Goal: Information Seeking & Learning: Learn about a topic

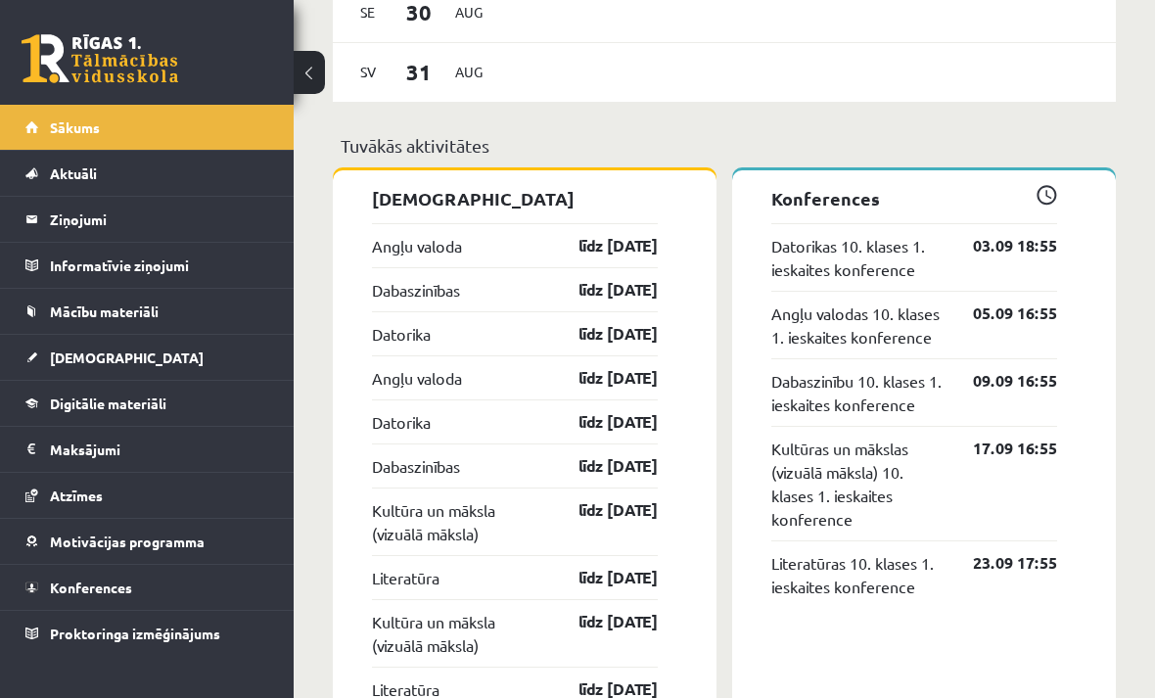
scroll to position [1467, 0]
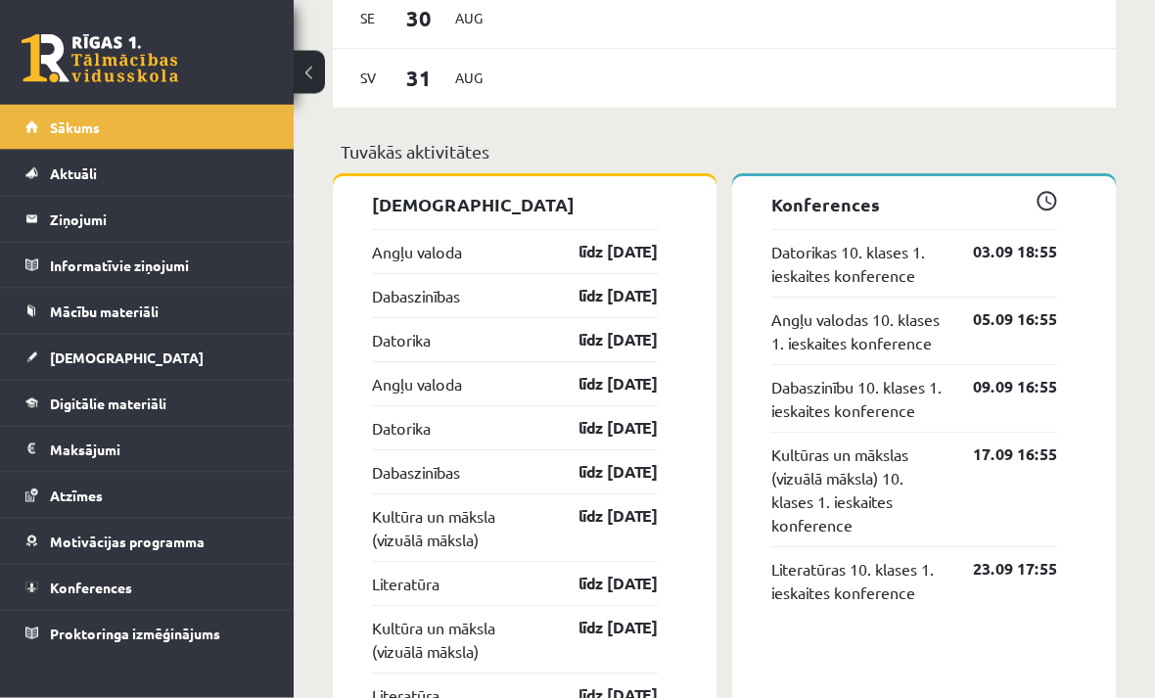
click at [1038, 255] on link "03.09 18:55" at bounding box center [1001, 252] width 114 height 23
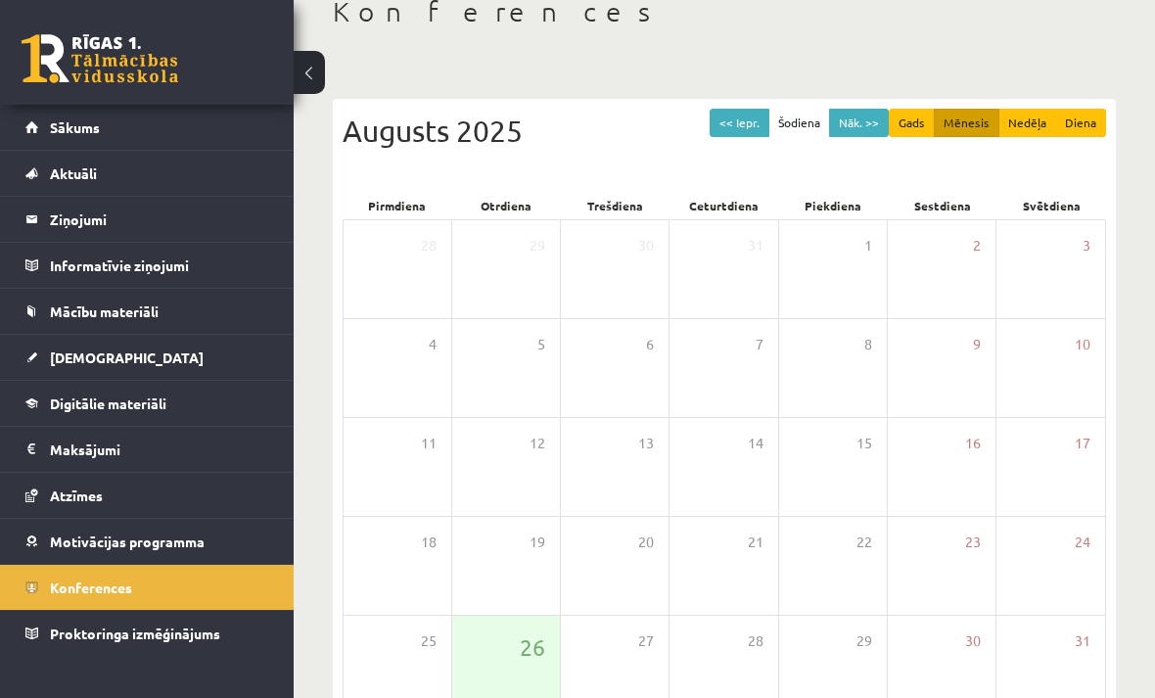
scroll to position [174, 0]
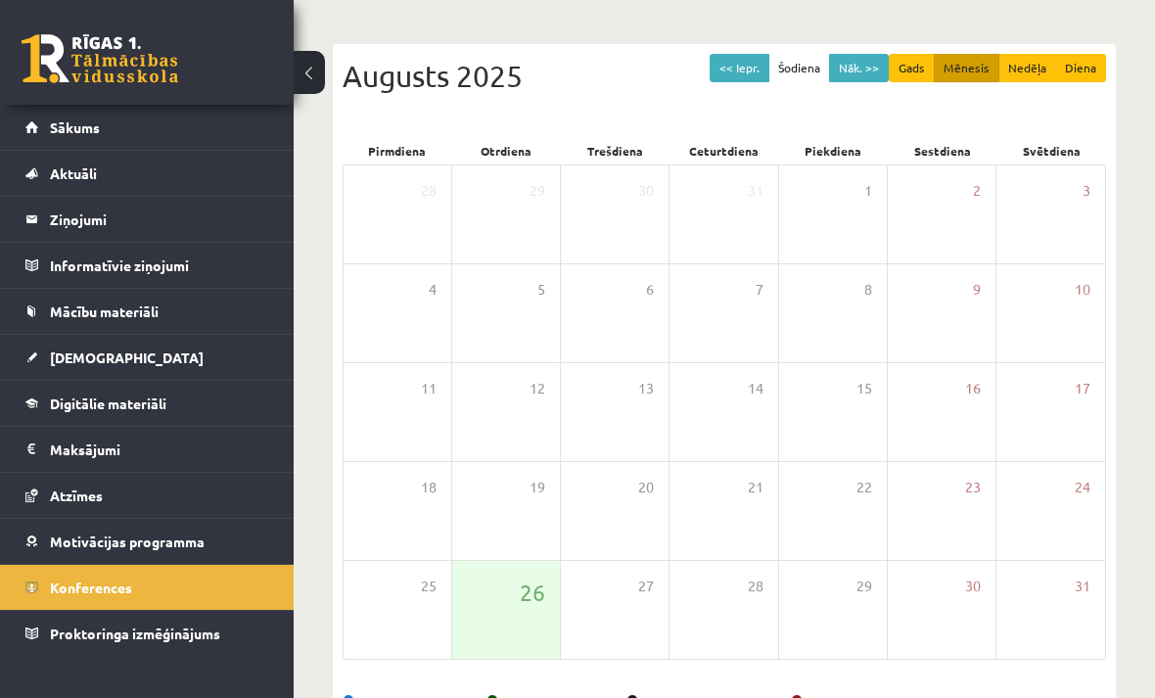
click at [538, 607] on span "26" at bounding box center [532, 592] width 25 height 33
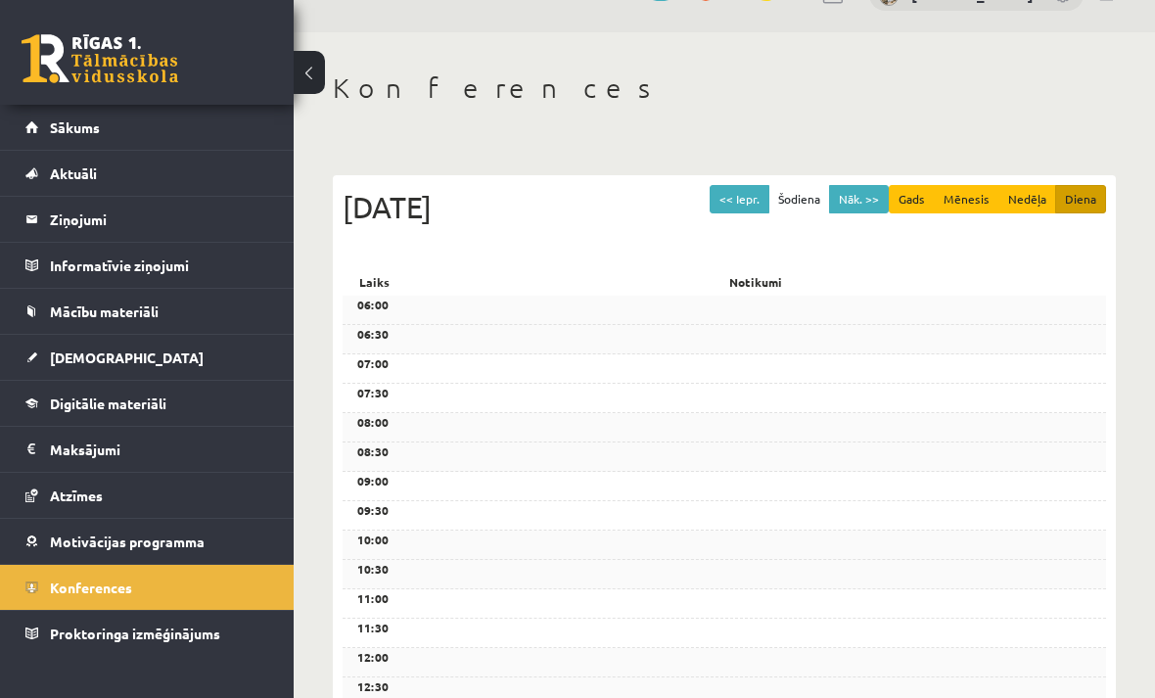
scroll to position [50, 0]
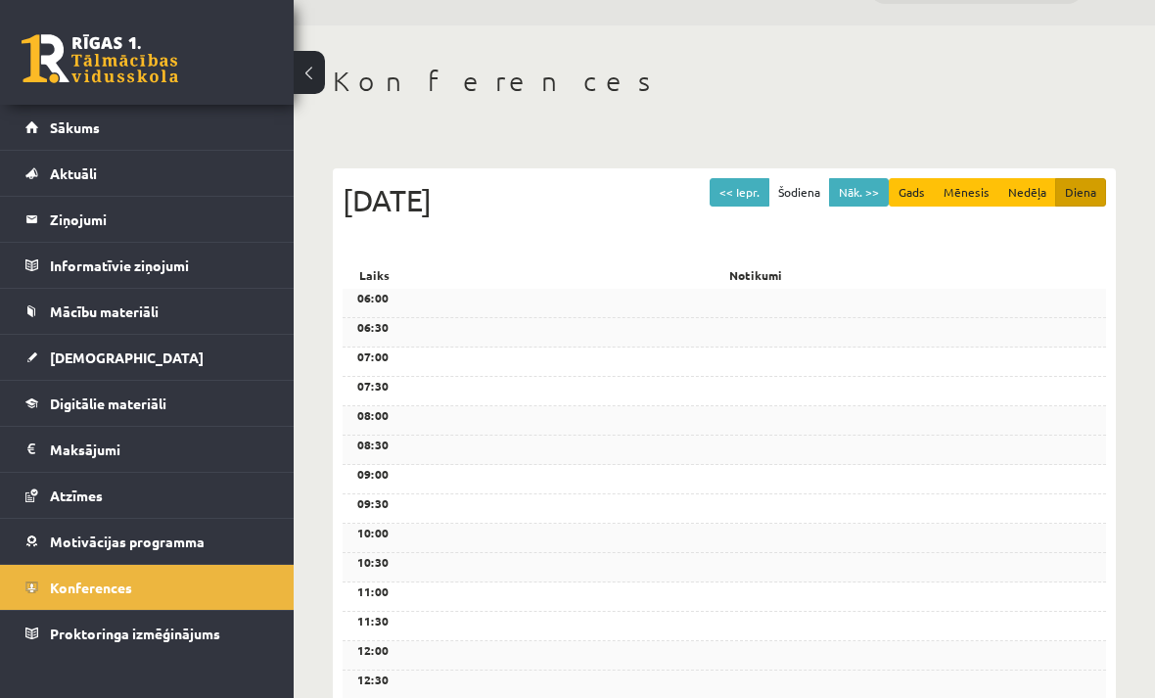
click at [304, 78] on button at bounding box center [309, 72] width 31 height 43
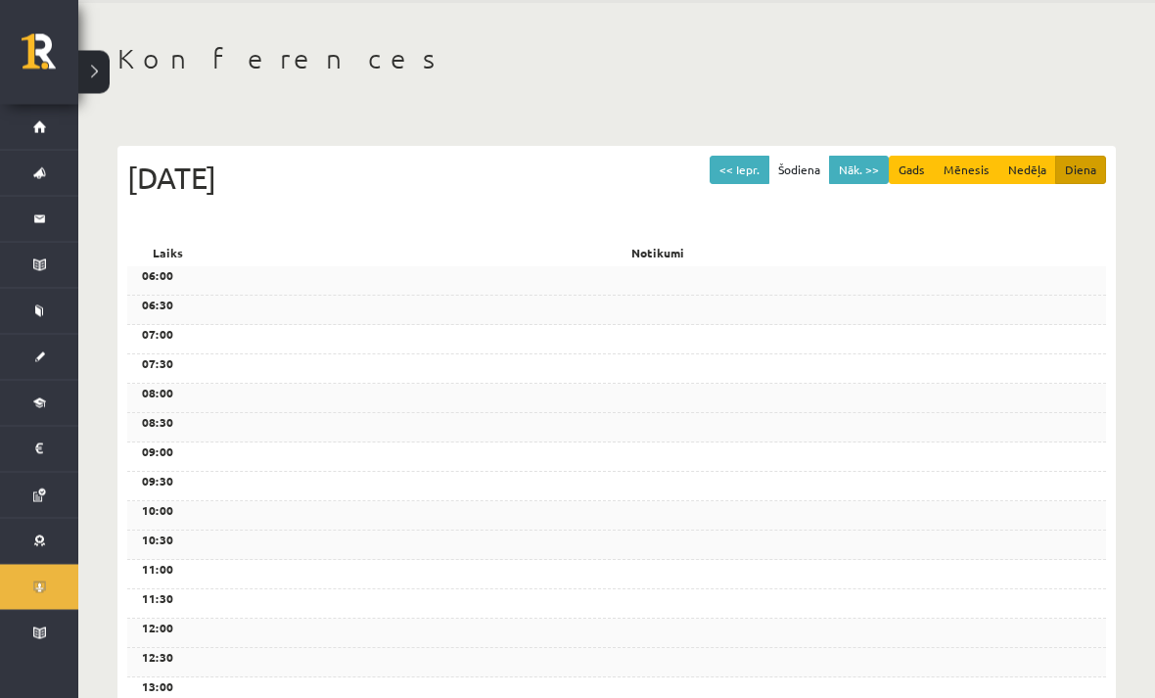
scroll to position [73, 0]
click at [103, 72] on button at bounding box center [93, 72] width 31 height 43
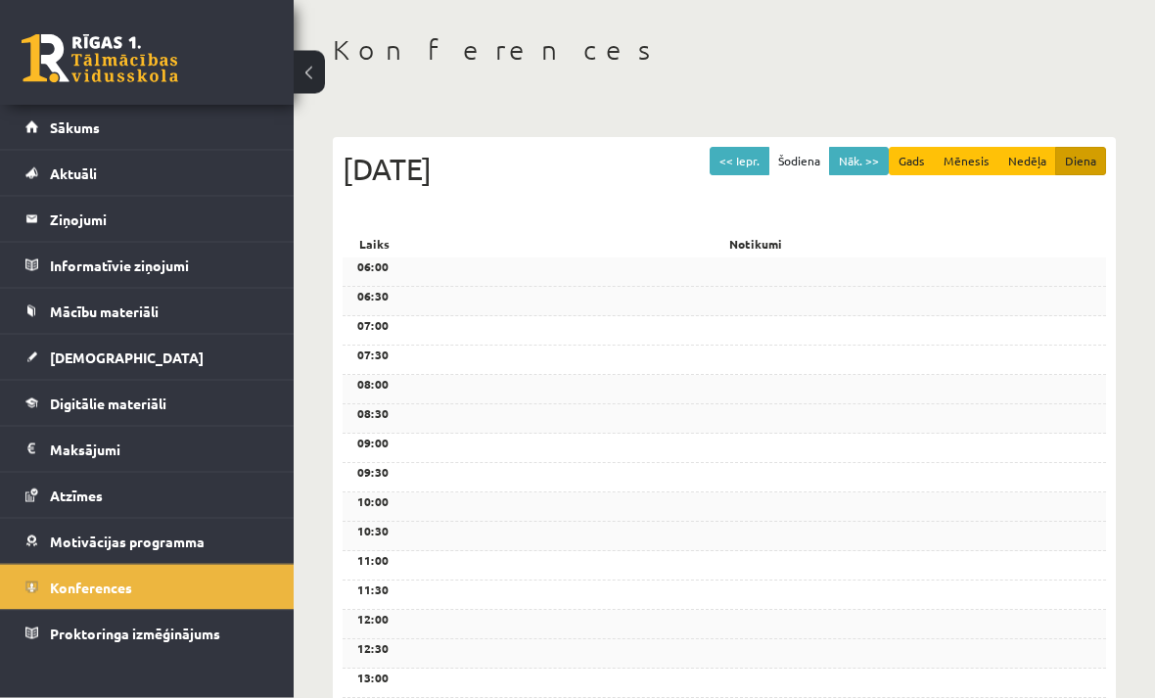
scroll to position [83, 0]
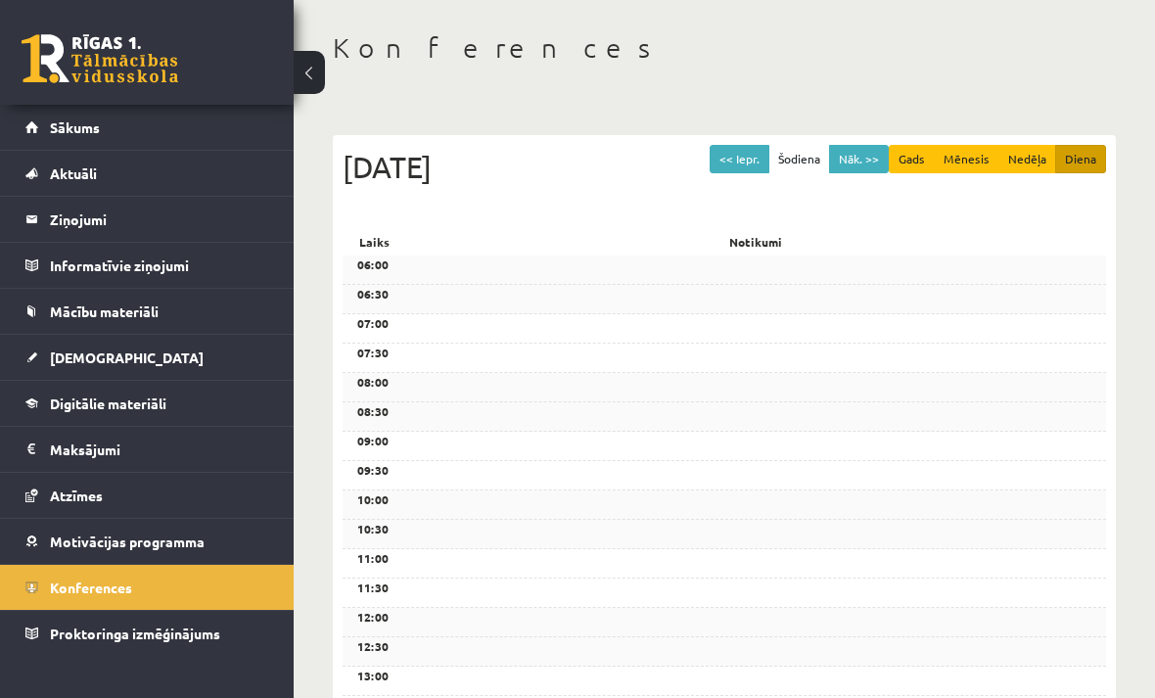
click at [927, 157] on button "Gads" at bounding box center [912, 159] width 46 height 28
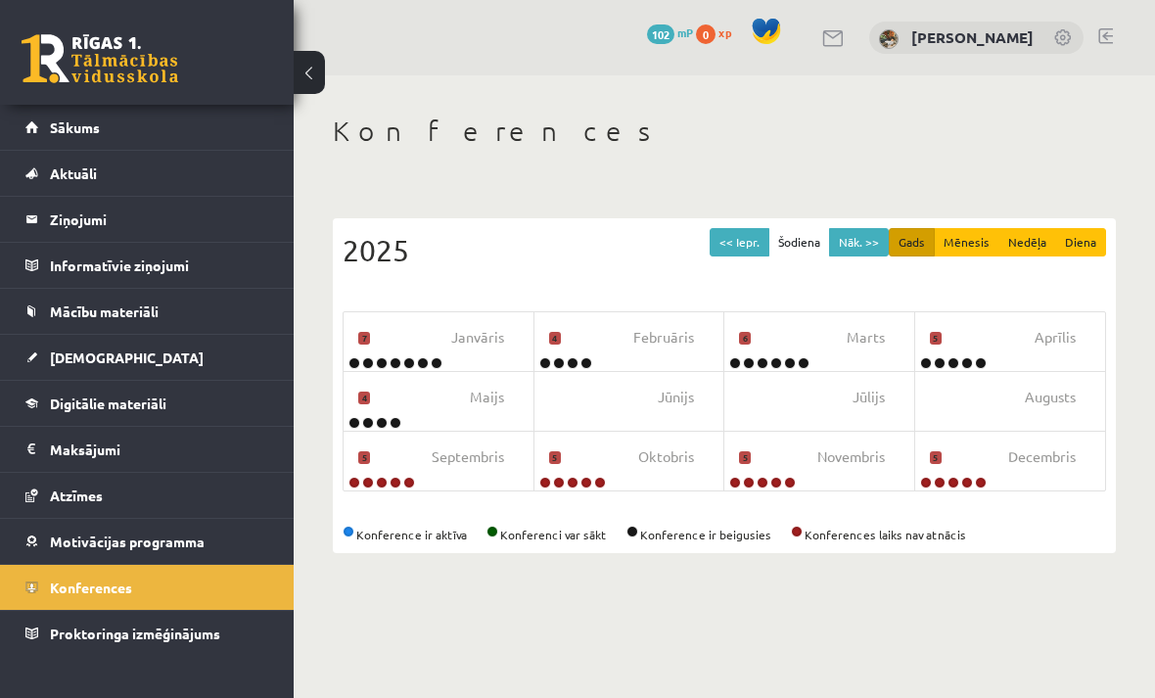
scroll to position [0, 0]
click at [972, 241] on button "Mēnesis" at bounding box center [967, 242] width 66 height 28
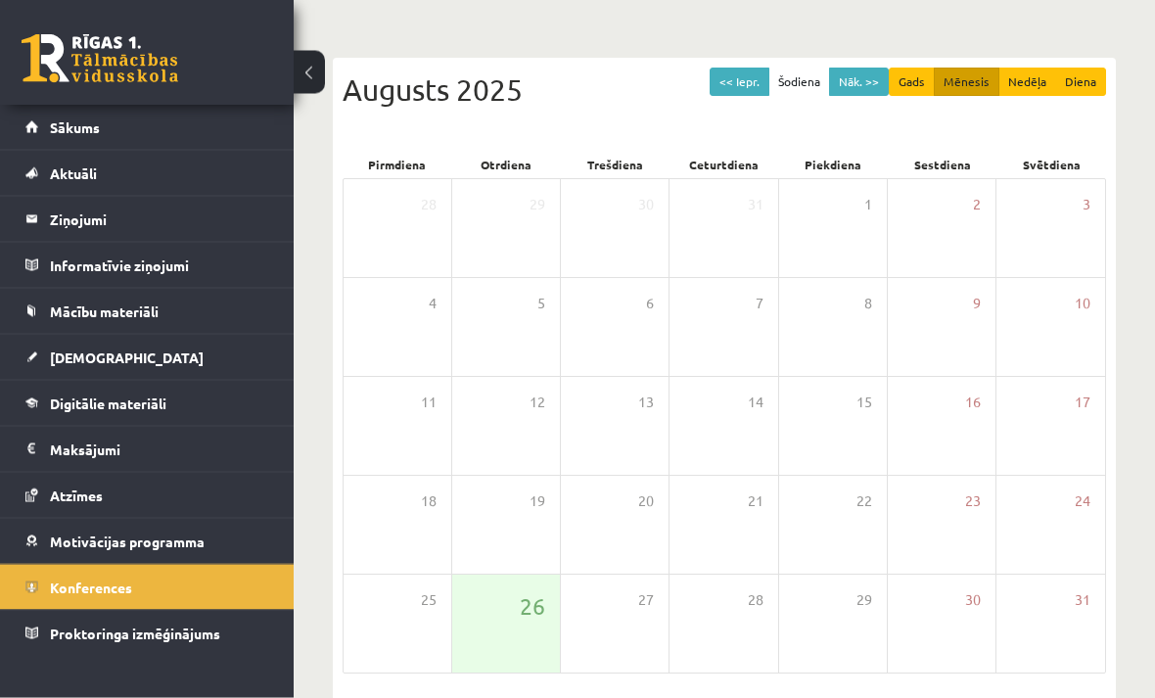
scroll to position [174, 0]
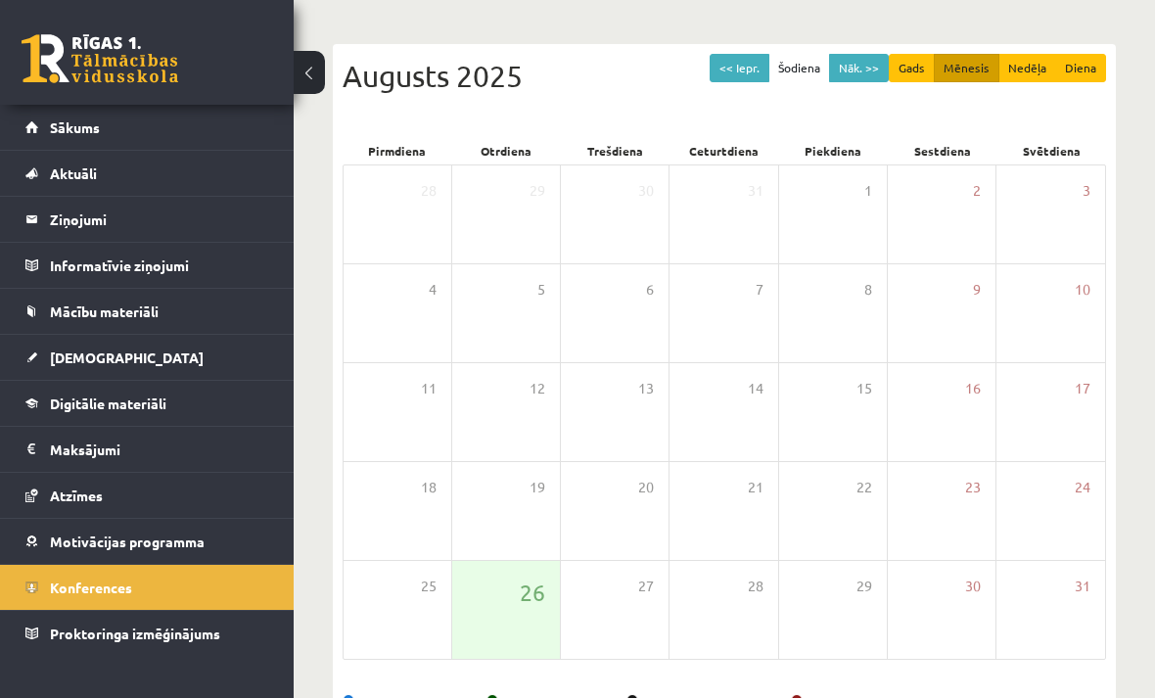
click at [464, 93] on div "Augusts 2025" at bounding box center [725, 76] width 764 height 44
click at [500, 81] on div "Augusts 2025" at bounding box center [725, 76] width 764 height 44
click at [919, 78] on button "Gads" at bounding box center [912, 68] width 46 height 28
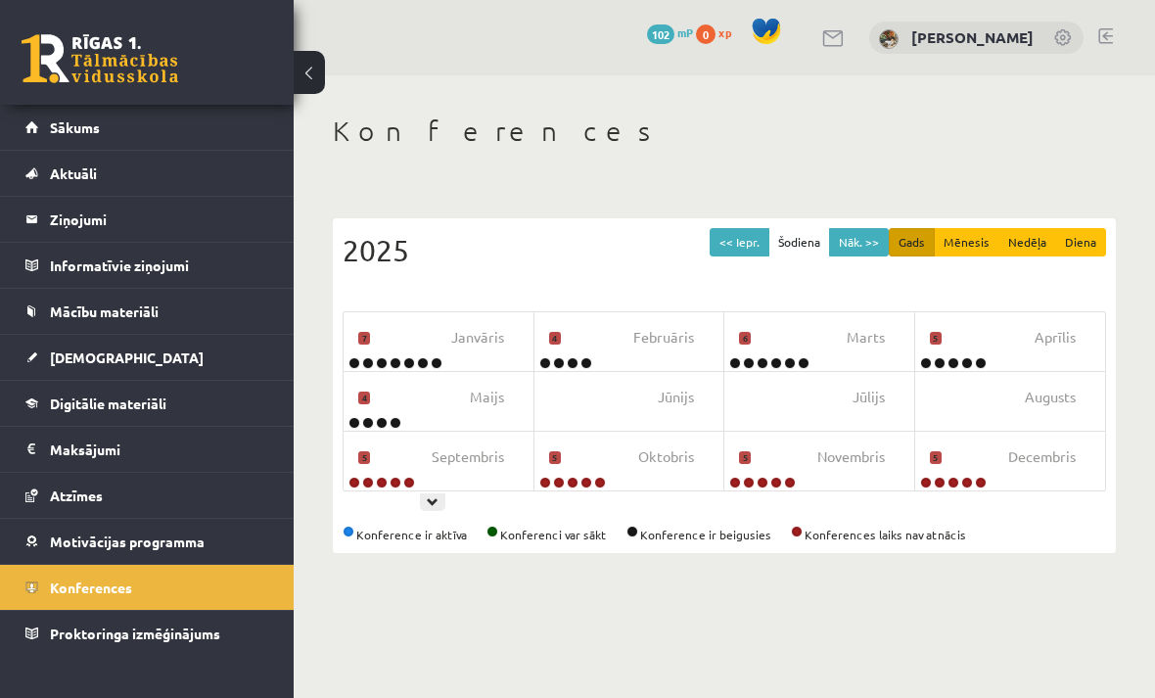
click at [444, 500] on div at bounding box center [432, 502] width 25 height 18
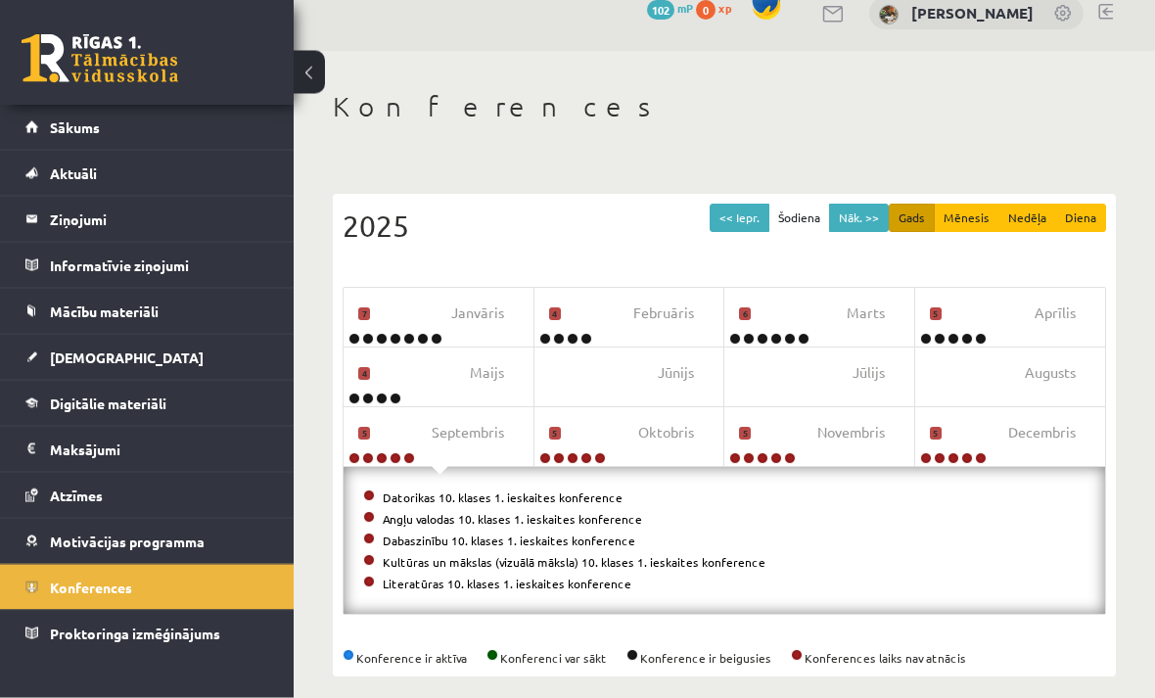
scroll to position [42, 0]
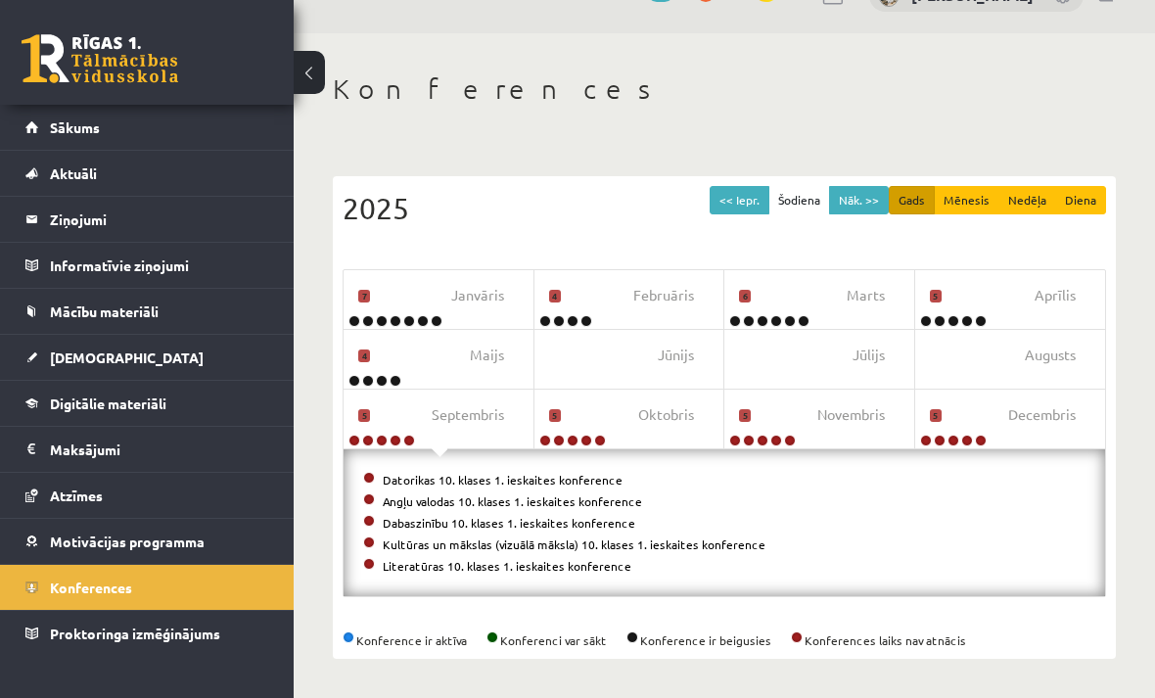
click at [309, 75] on button at bounding box center [309, 72] width 31 height 43
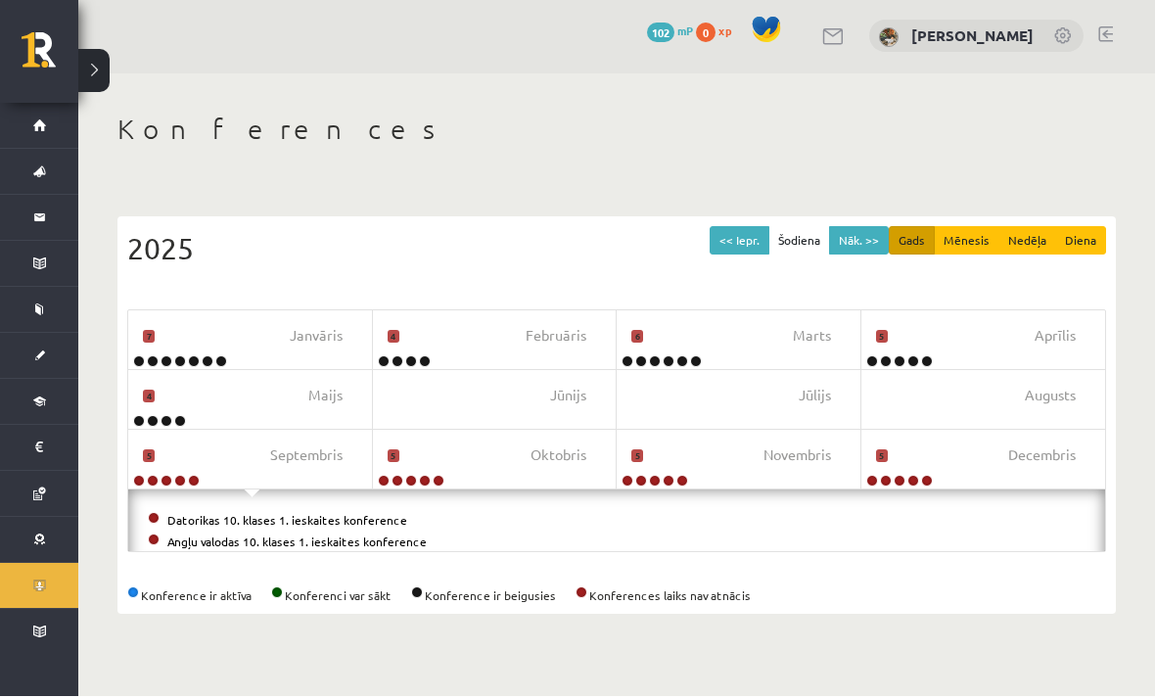
scroll to position [0, 0]
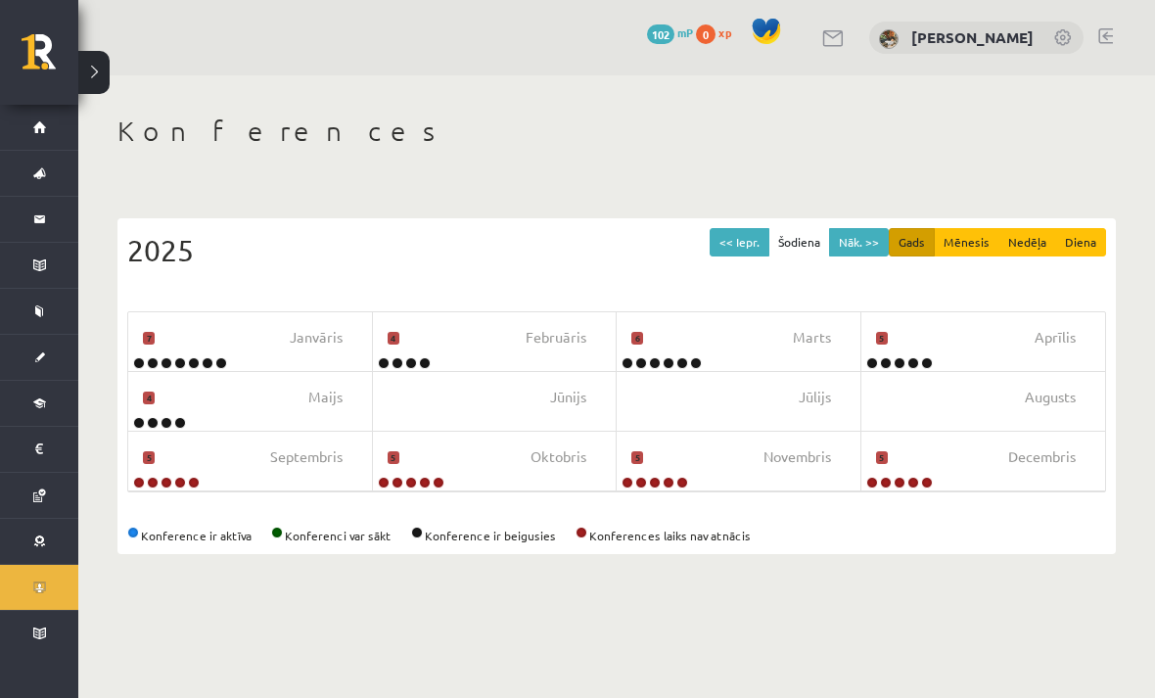
click at [101, 69] on button at bounding box center [93, 72] width 31 height 43
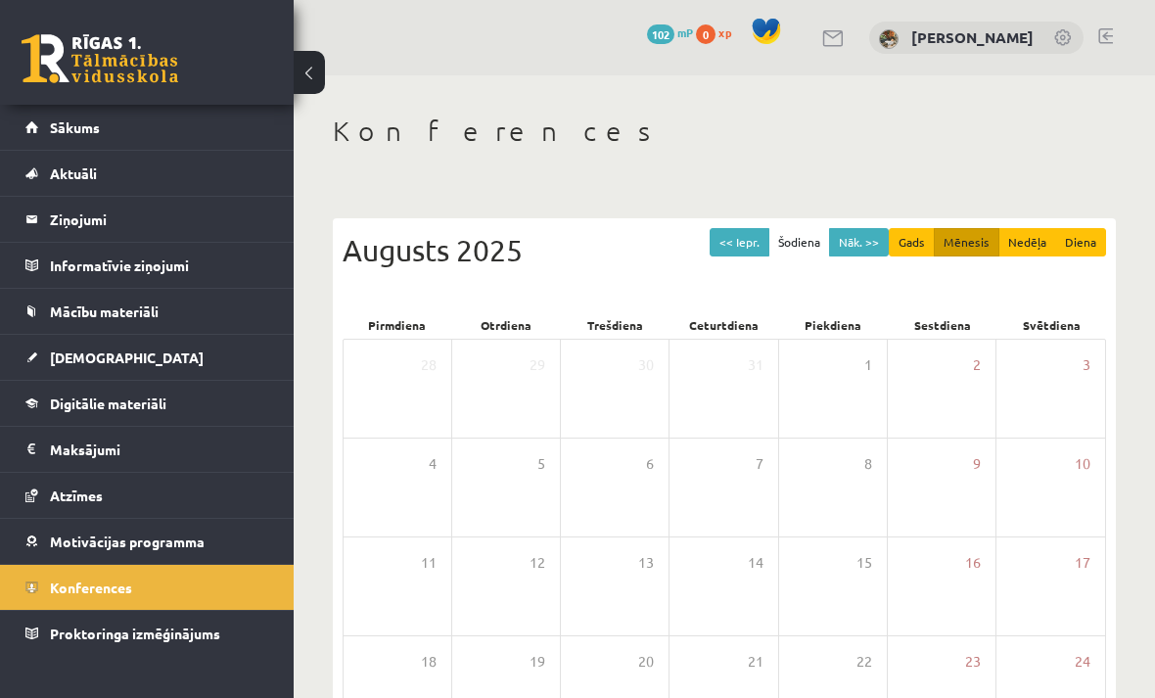
click at [971, 31] on link "[PERSON_NAME]" at bounding box center [973, 37] width 122 height 20
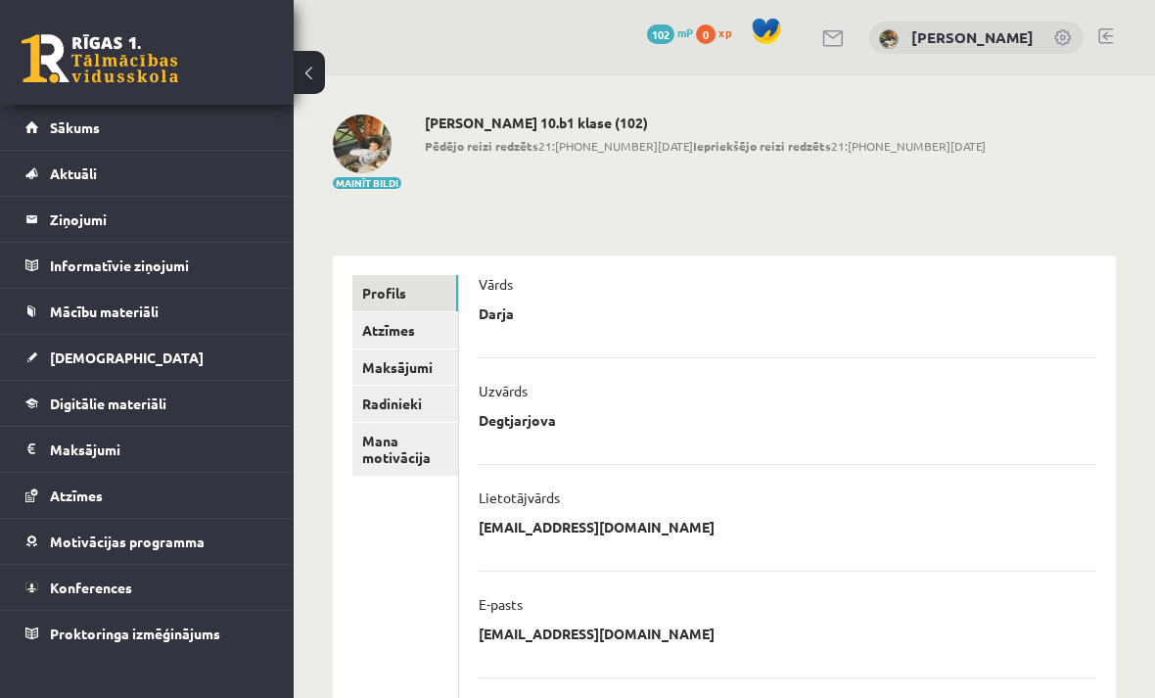
click at [614, 118] on h2 "[PERSON_NAME] 10.b1 klase (102)" at bounding box center [705, 123] width 561 height 17
click at [217, 120] on link "Sākums" at bounding box center [147, 127] width 244 height 45
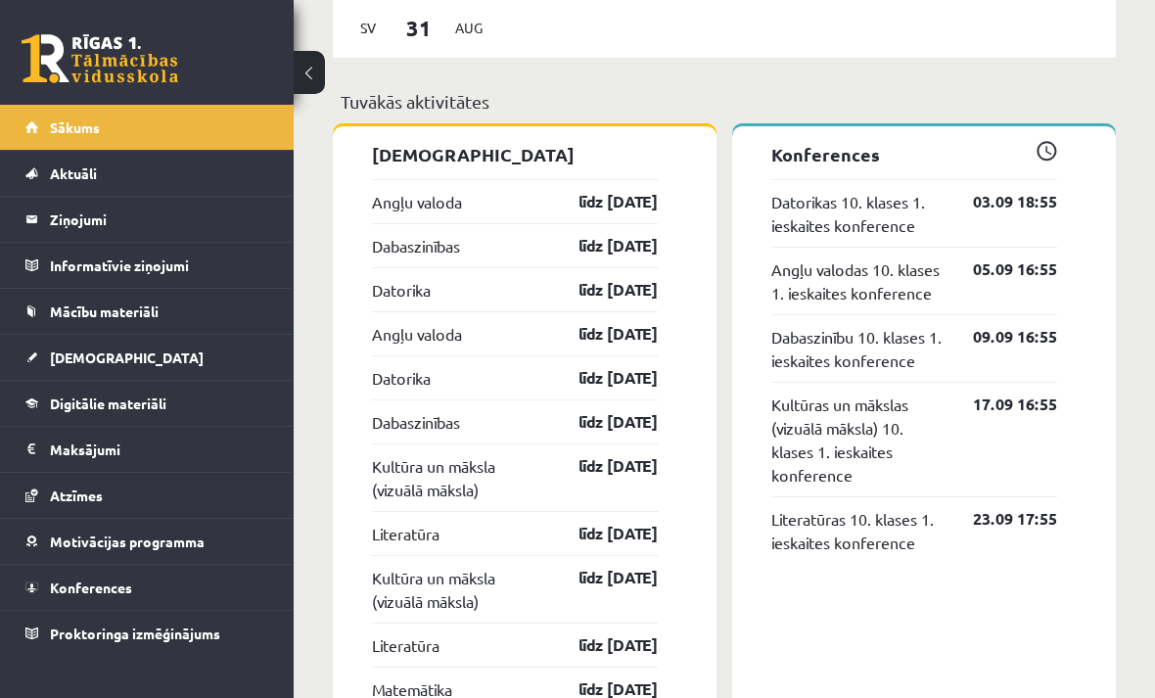
scroll to position [1549, 0]
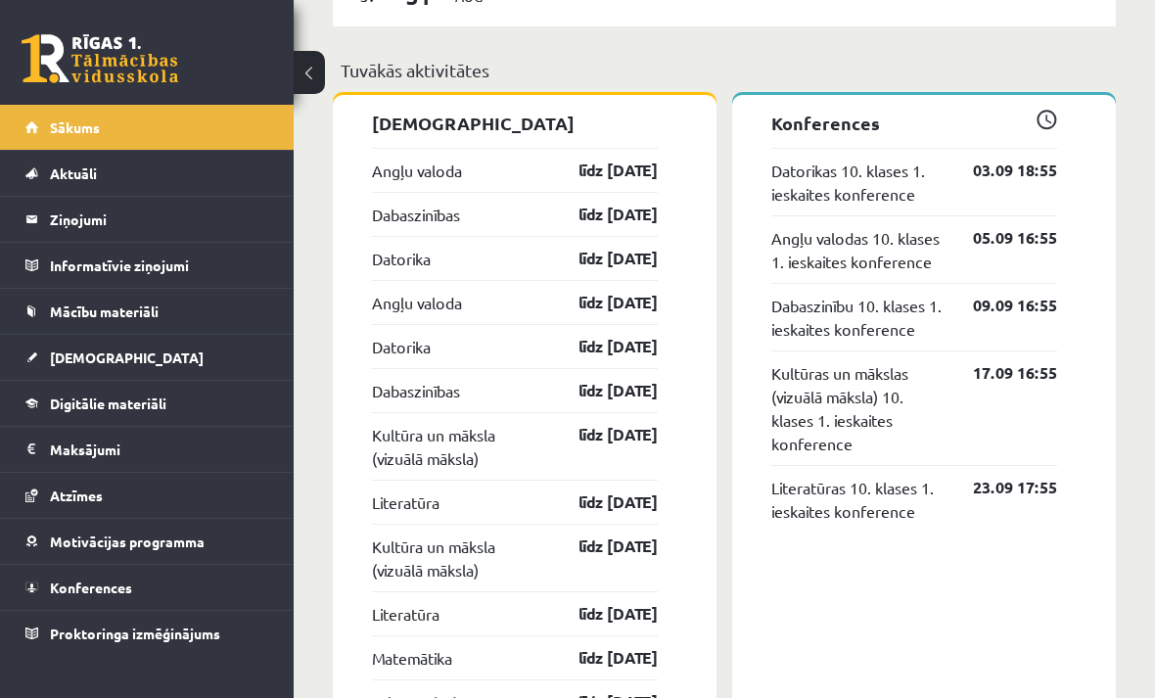
click at [188, 363] on link "[DEMOGRAPHIC_DATA]" at bounding box center [147, 357] width 244 height 45
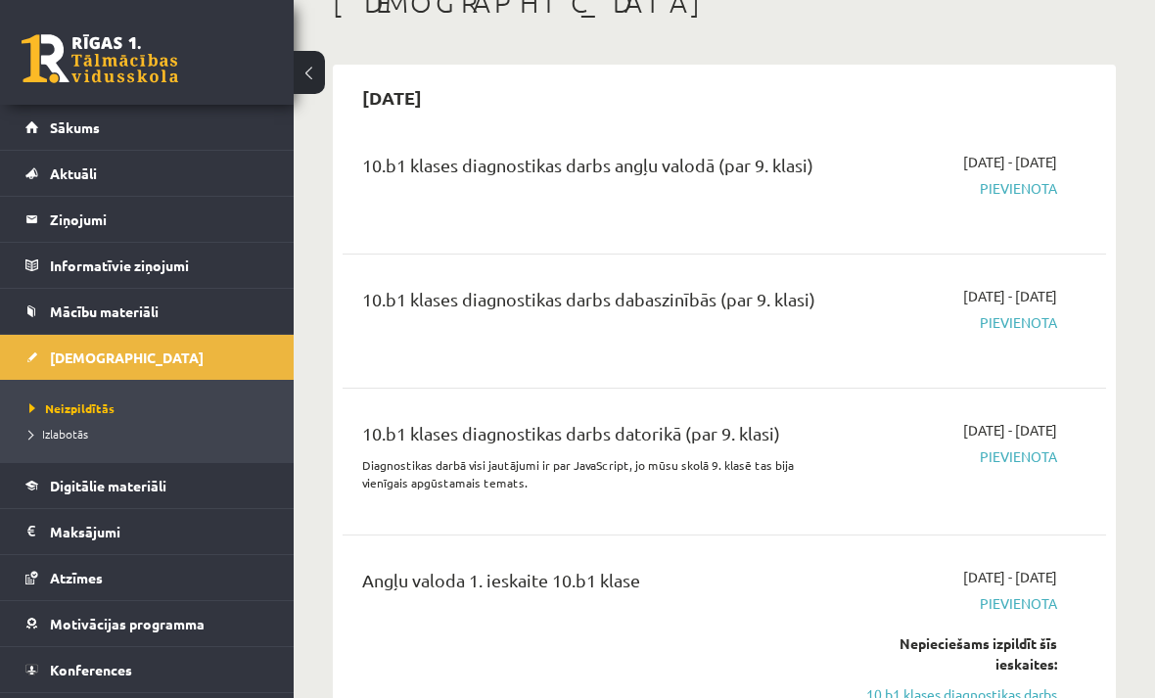
scroll to position [202, 0]
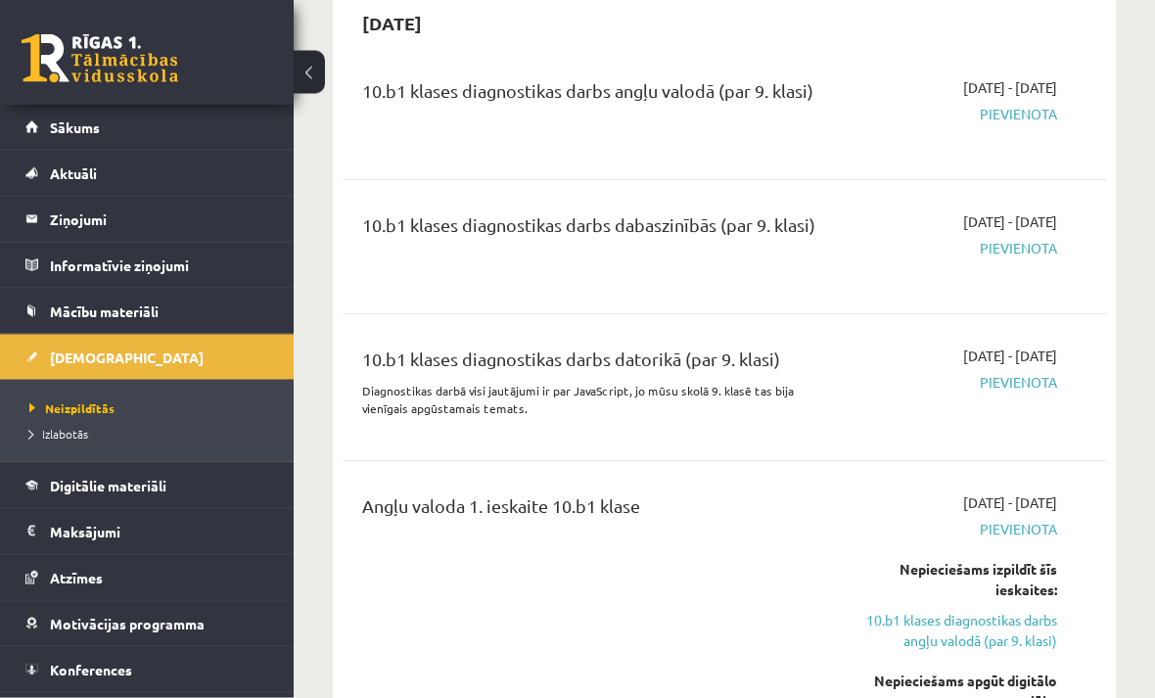
click at [1041, 384] on span "Pievienota" at bounding box center [951, 383] width 212 height 21
click at [1032, 385] on span "Pievienota" at bounding box center [951, 383] width 212 height 21
click at [1030, 398] on div "2025-09-01 - 2025-09-15 Pievienota" at bounding box center [951, 388] width 242 height 83
click at [1031, 385] on span "Pievienota" at bounding box center [951, 383] width 212 height 21
click at [1002, 385] on span "Pievienota" at bounding box center [951, 383] width 212 height 21
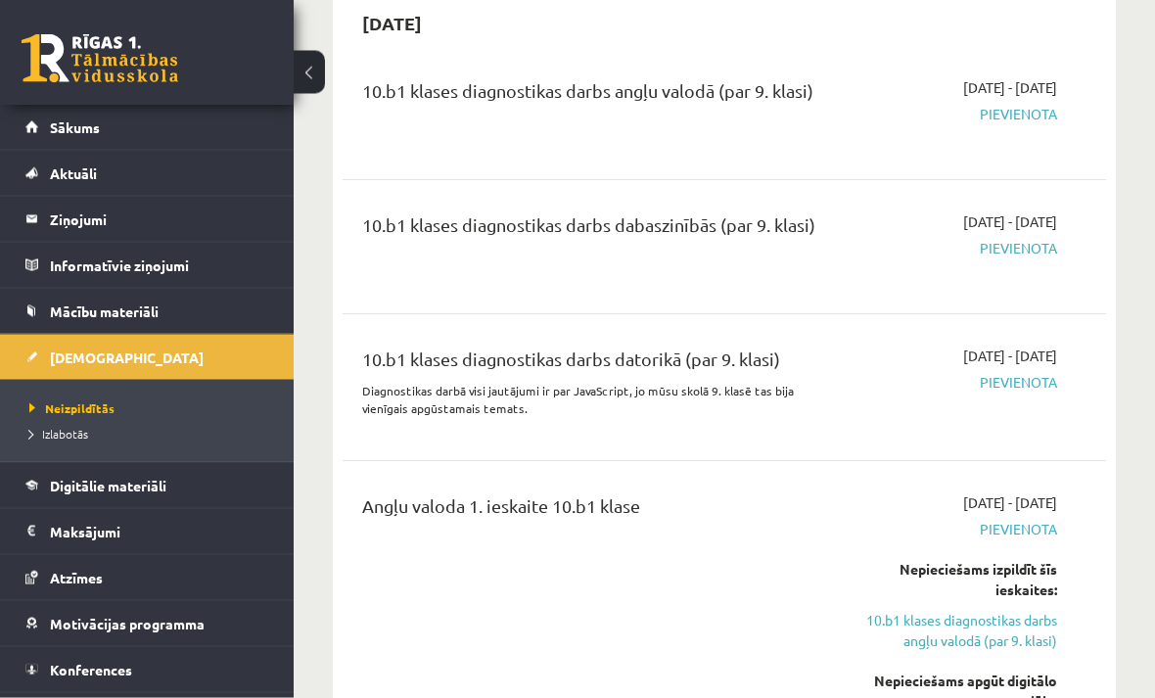
click at [1014, 381] on span "Pievienota" at bounding box center [951, 383] width 212 height 21
click at [1012, 380] on span "Pievienota" at bounding box center [951, 383] width 212 height 21
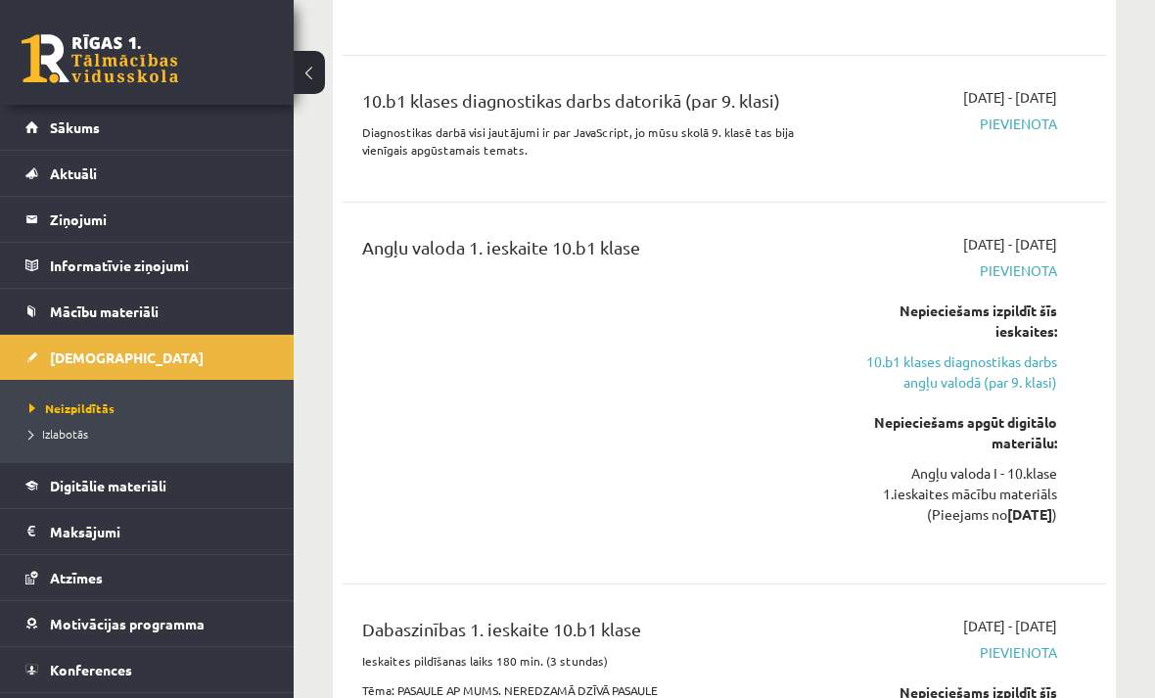
scroll to position [469, 0]
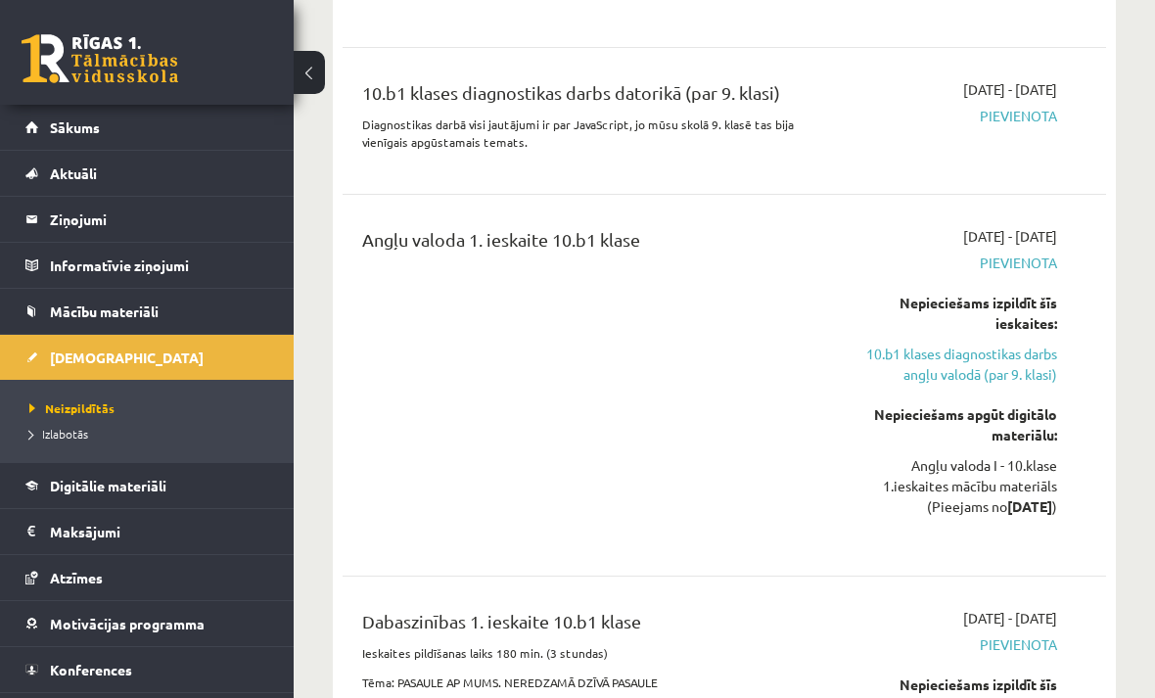
click at [992, 366] on link "10.b1 klases diagnostikas darbs angļu valodā (par 9. klasi)" at bounding box center [951, 364] width 212 height 41
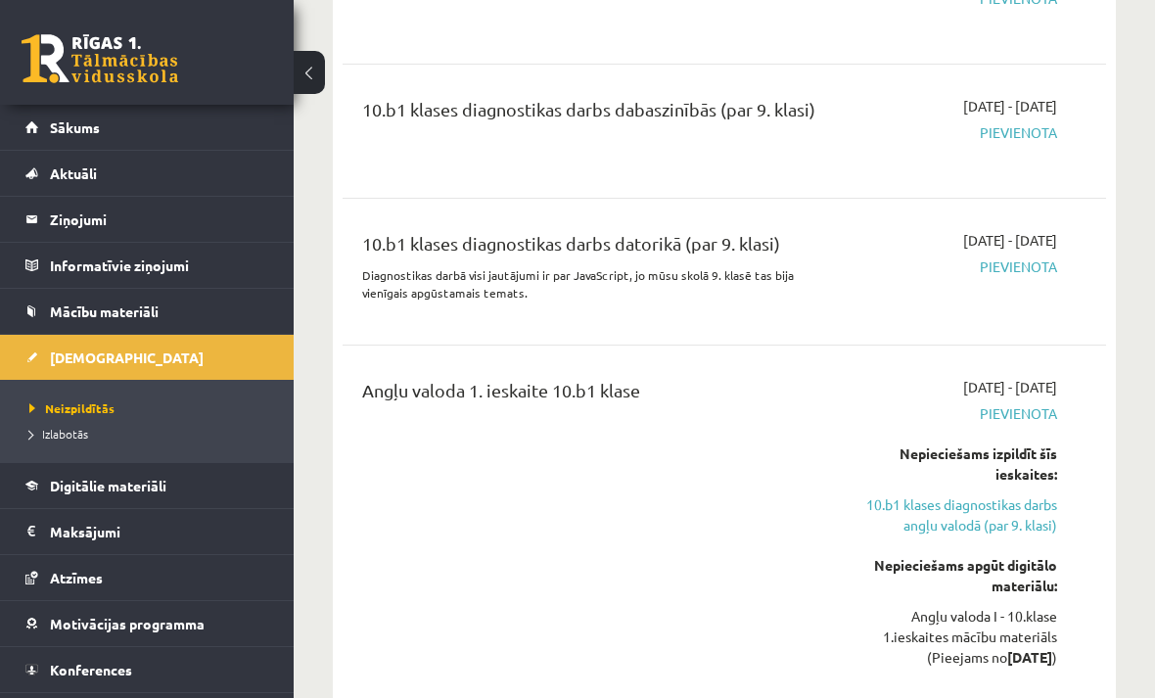
scroll to position [322, 0]
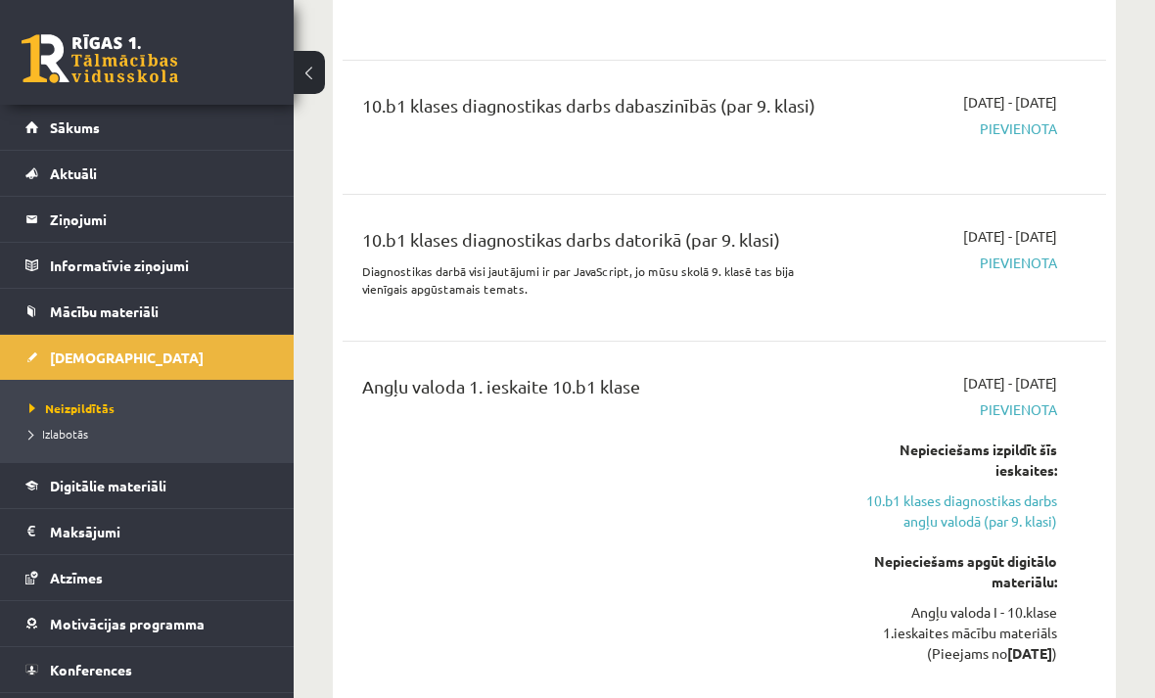
click at [1034, 514] on link "10.b1 klases diagnostikas darbs angļu valodā (par 9. klasi)" at bounding box center [951, 511] width 212 height 41
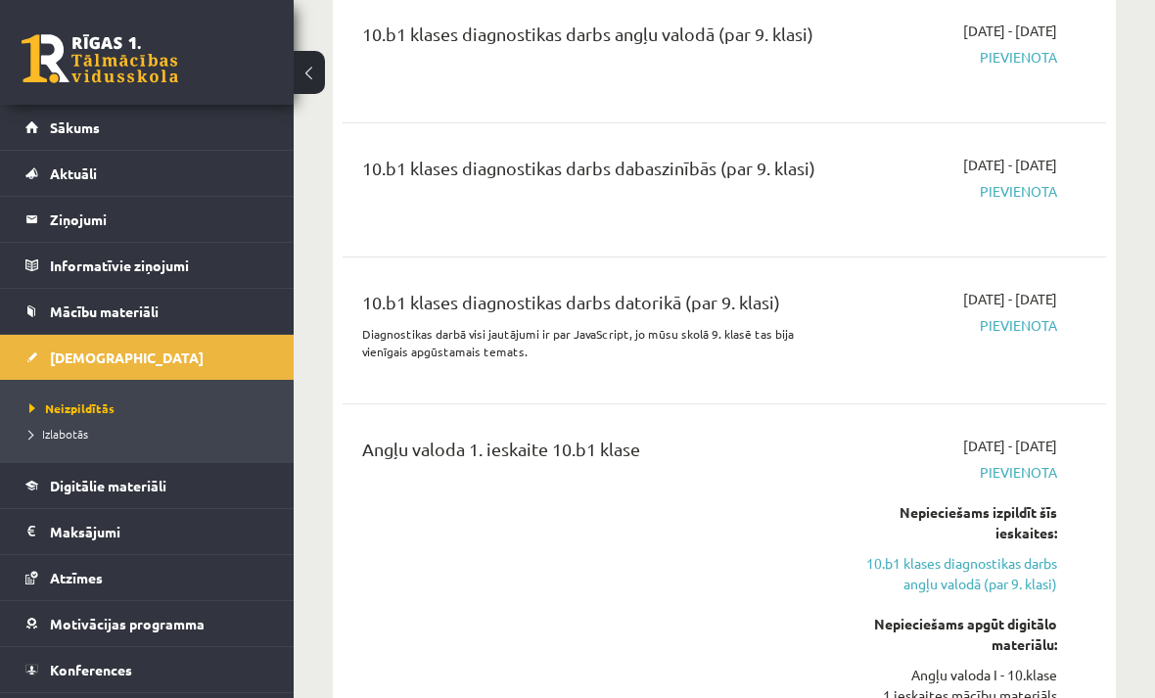
click at [1000, 581] on link "10.b1 klases diagnostikas darbs angļu valodā (par 9. klasi)" at bounding box center [951, 573] width 212 height 41
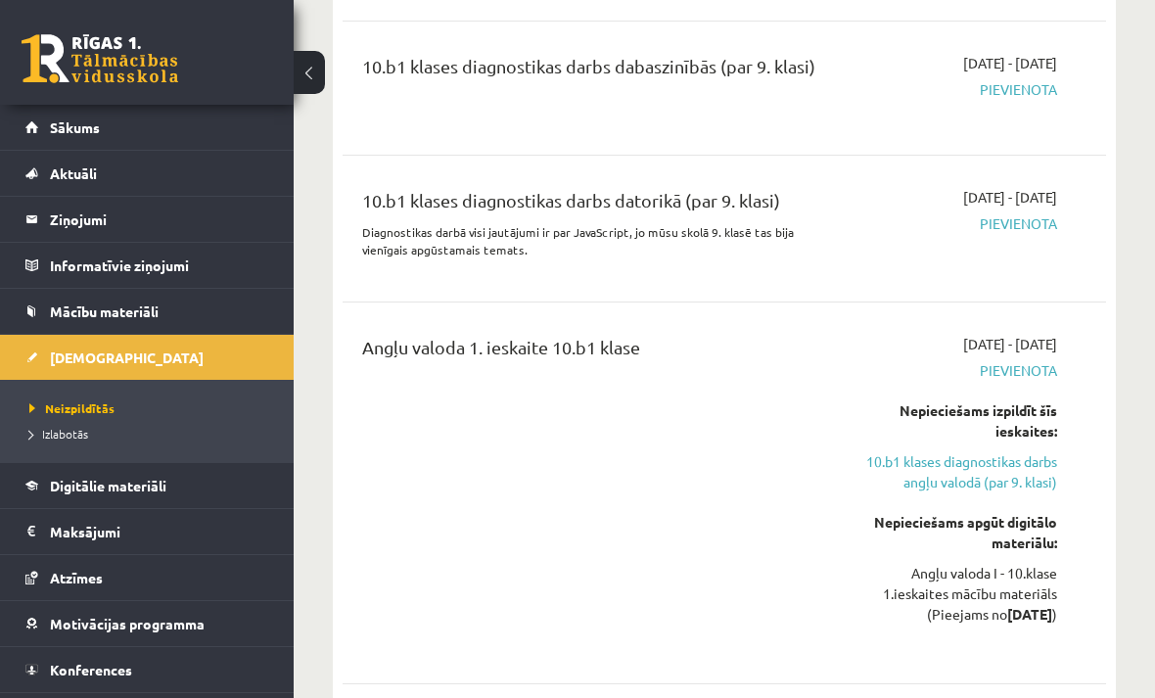
click at [1011, 476] on link "10.b1 klases diagnostikas darbs angļu valodā (par 9. klasi)" at bounding box center [951, 471] width 212 height 41
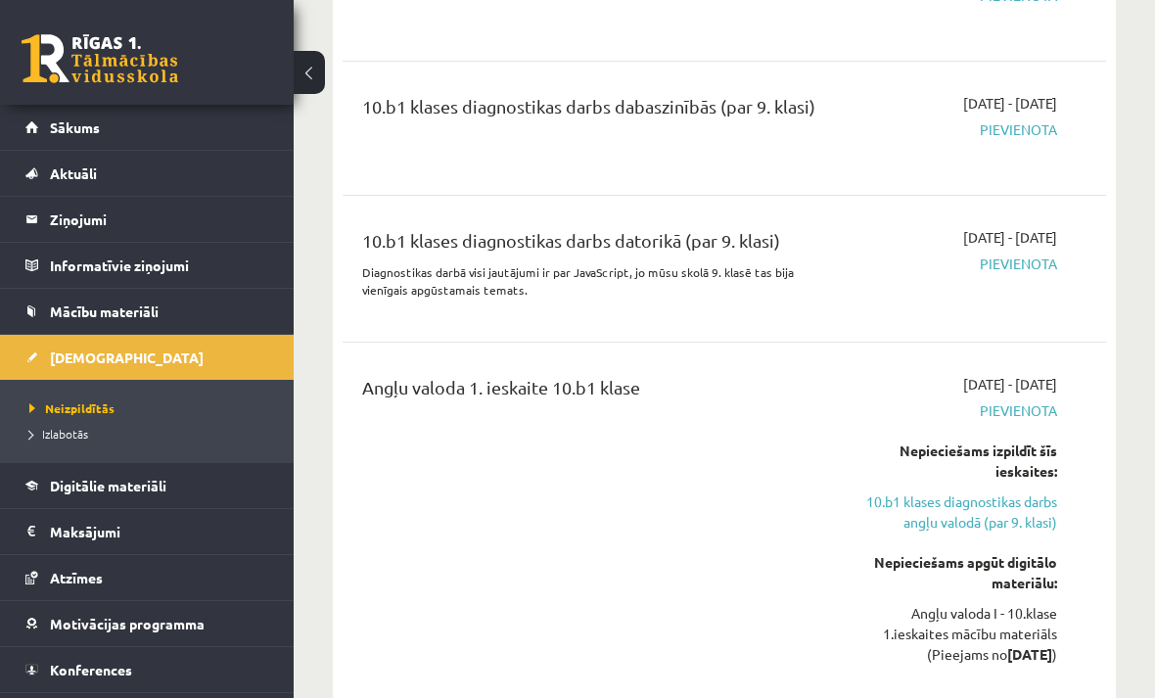
scroll to position [322, 0]
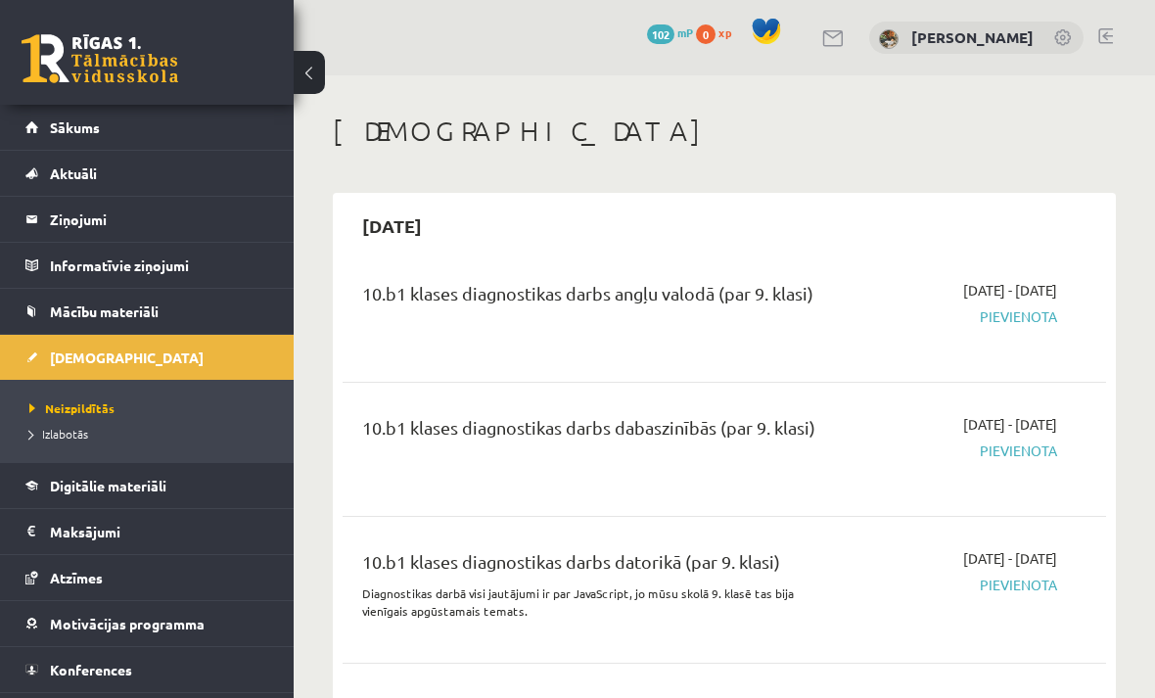
scroll to position [259, 0]
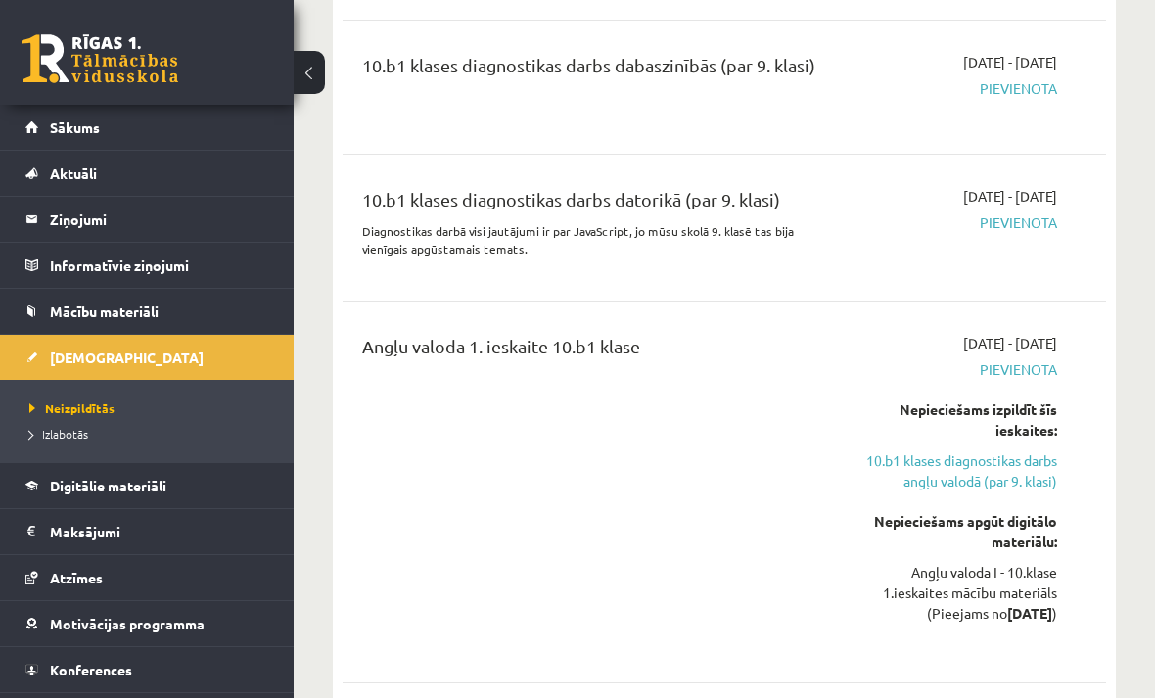
click at [1014, 479] on link "10.b1 klases diagnostikas darbs angļu valodā (par 9. klasi)" at bounding box center [951, 470] width 212 height 41
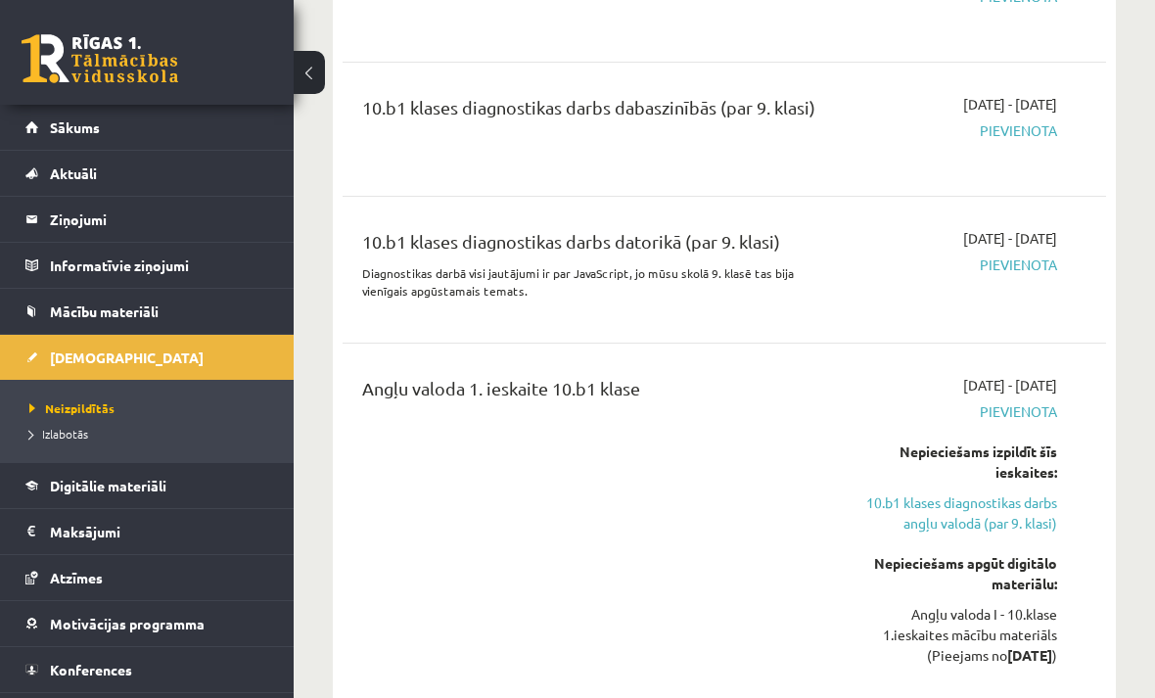
scroll to position [322, 0]
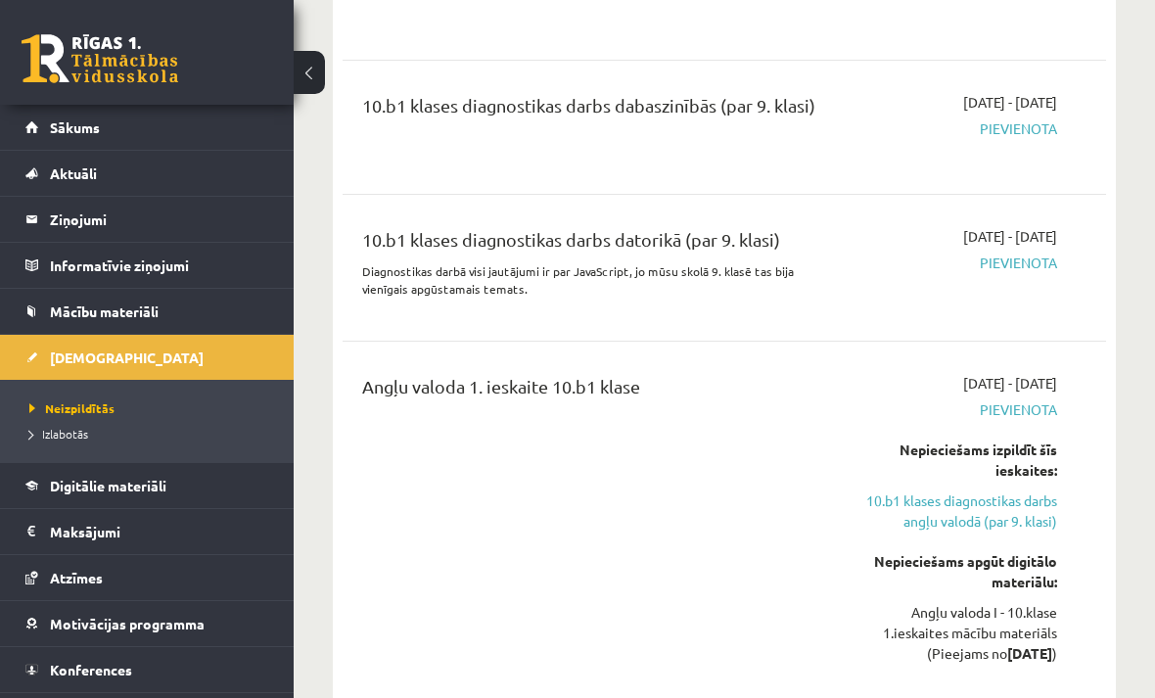
click at [851, 471] on div "Nepieciešams izpildīt šīs ieskaites:" at bounding box center [951, 460] width 212 height 41
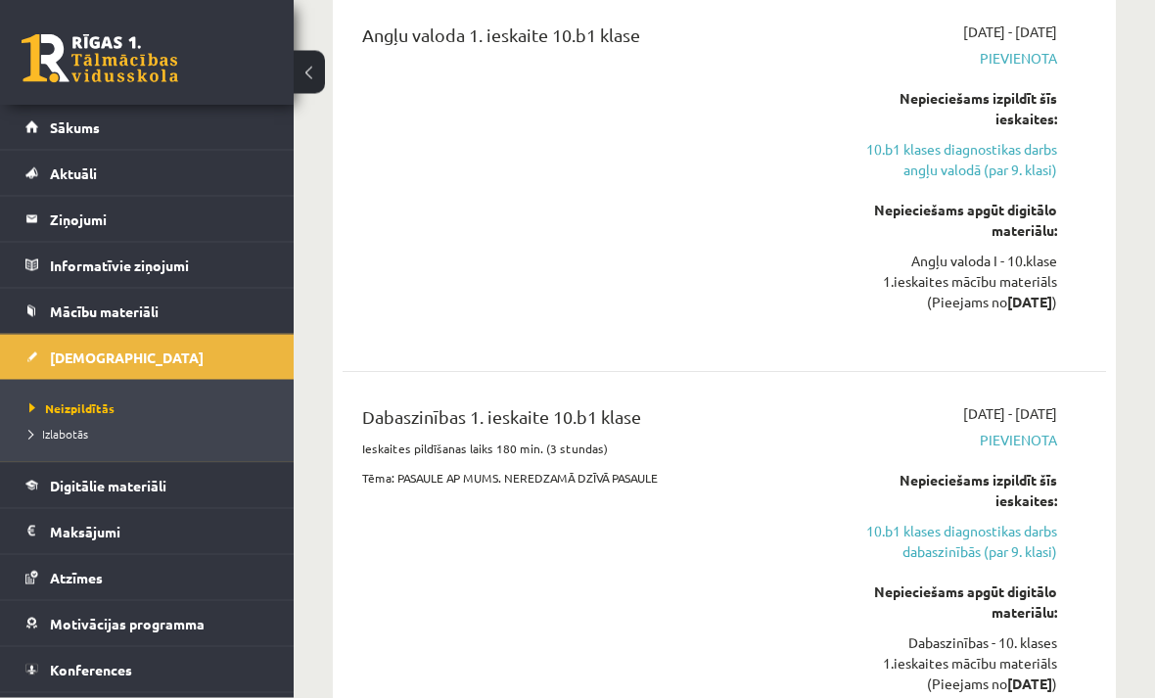
scroll to position [677, 0]
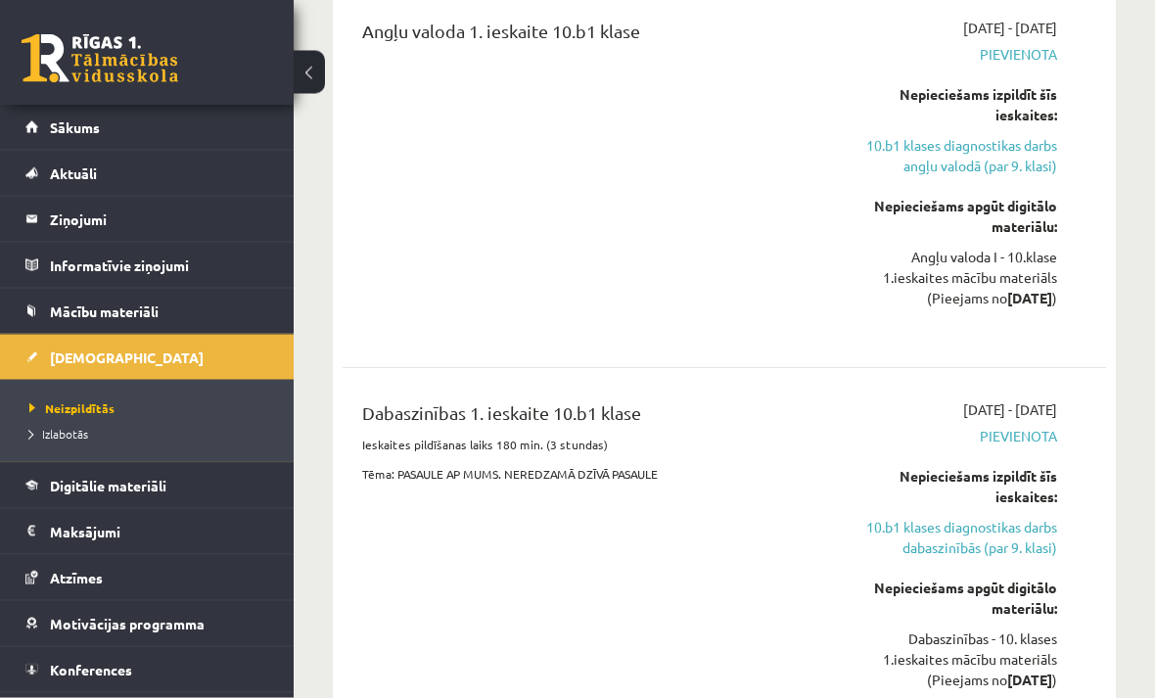
click at [1087, 447] on div "Dabaszinības 1. ieskaite 10.b1 klase Ieskaites pildīšanas laiks 180 min. (3 stu…" at bounding box center [725, 559] width 764 height 357
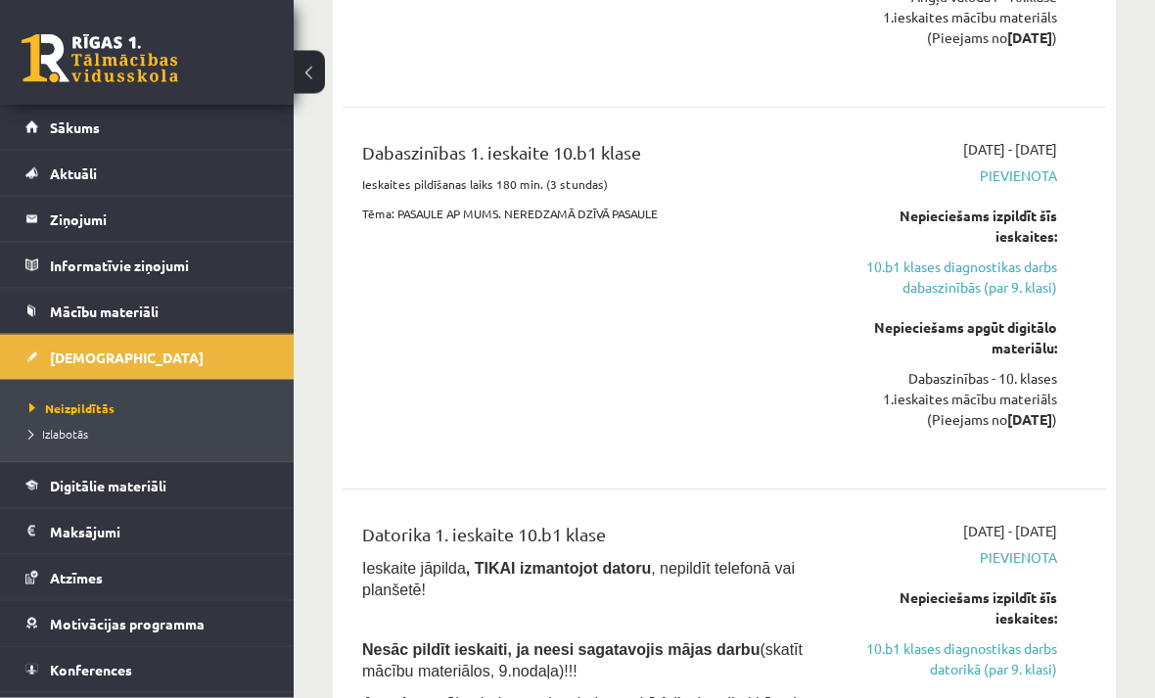
click at [1026, 290] on link "10.b1 klases diagnostikas darbs dabaszinībās (par 9. klasi)" at bounding box center [951, 278] width 212 height 41
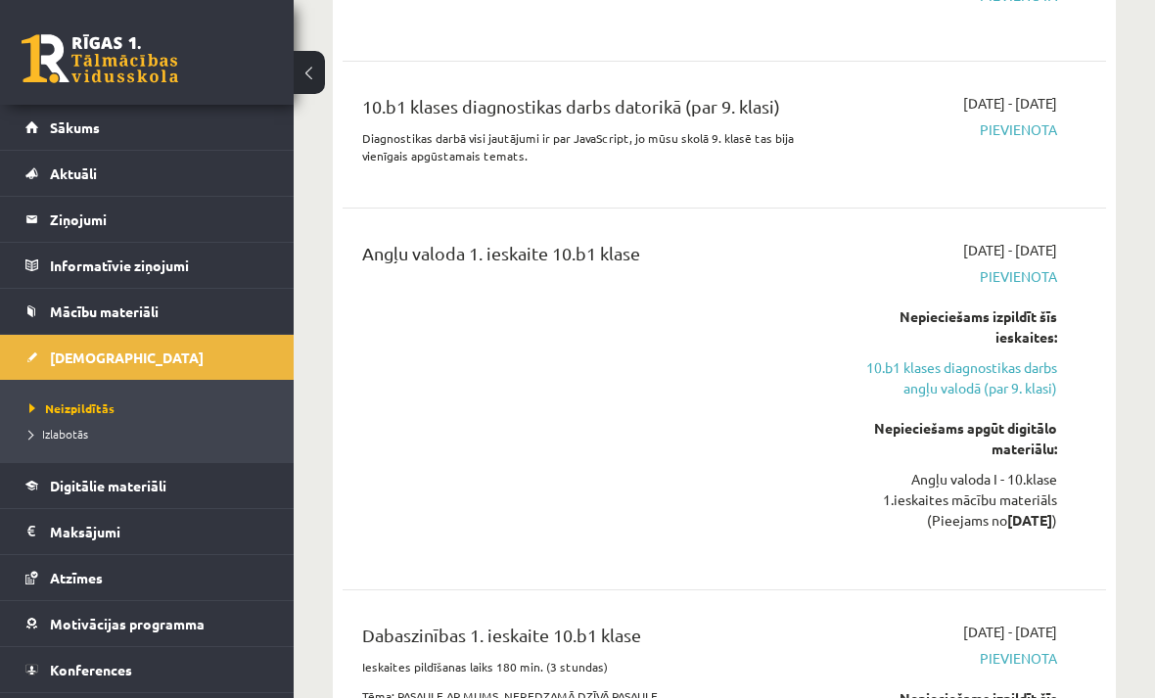
scroll to position [456, 0]
click at [988, 411] on div "2025-09-01 - 2025-09-15 Pievienota Nepieciešams izpildīt šīs ieskaites: 10.b1 k…" at bounding box center [951, 398] width 242 height 318
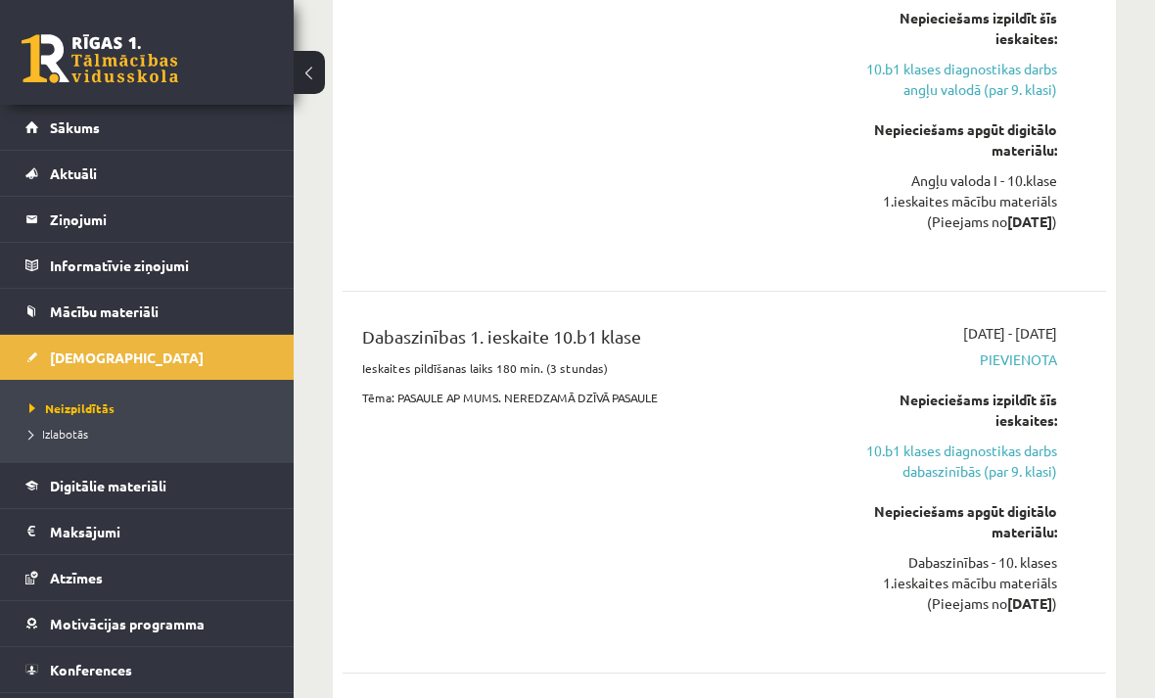
click at [1024, 479] on link "10.b1 klases diagnostikas darbs dabaszinībās (par 9. klasi)" at bounding box center [951, 461] width 212 height 41
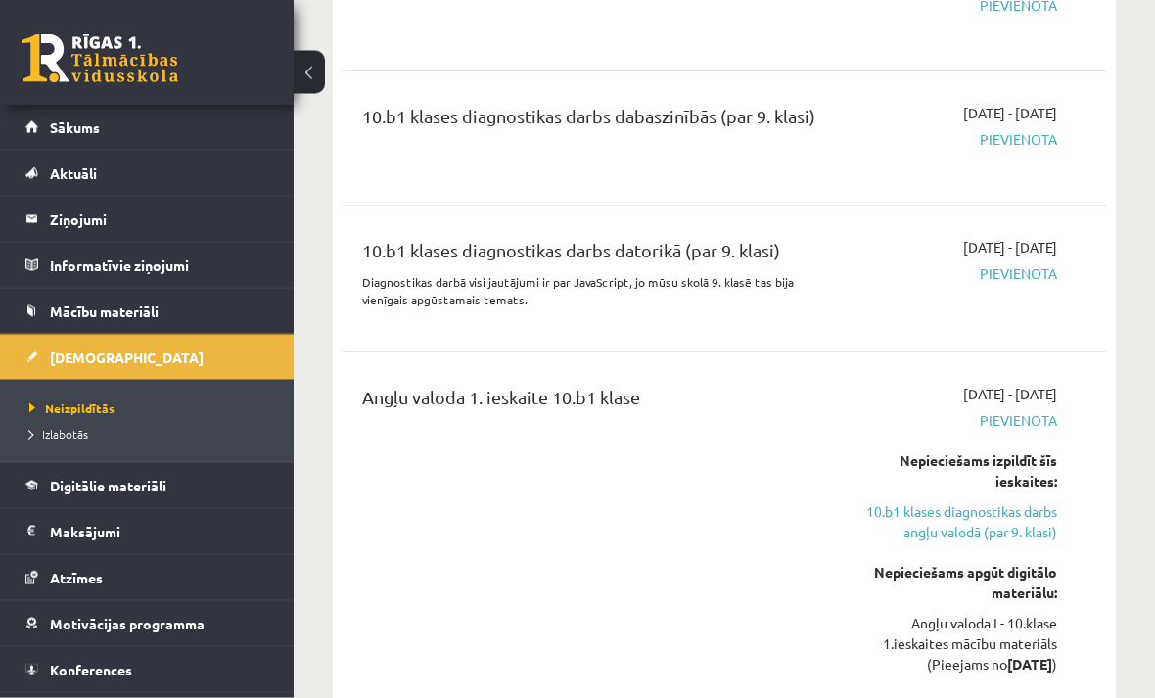
scroll to position [0, 0]
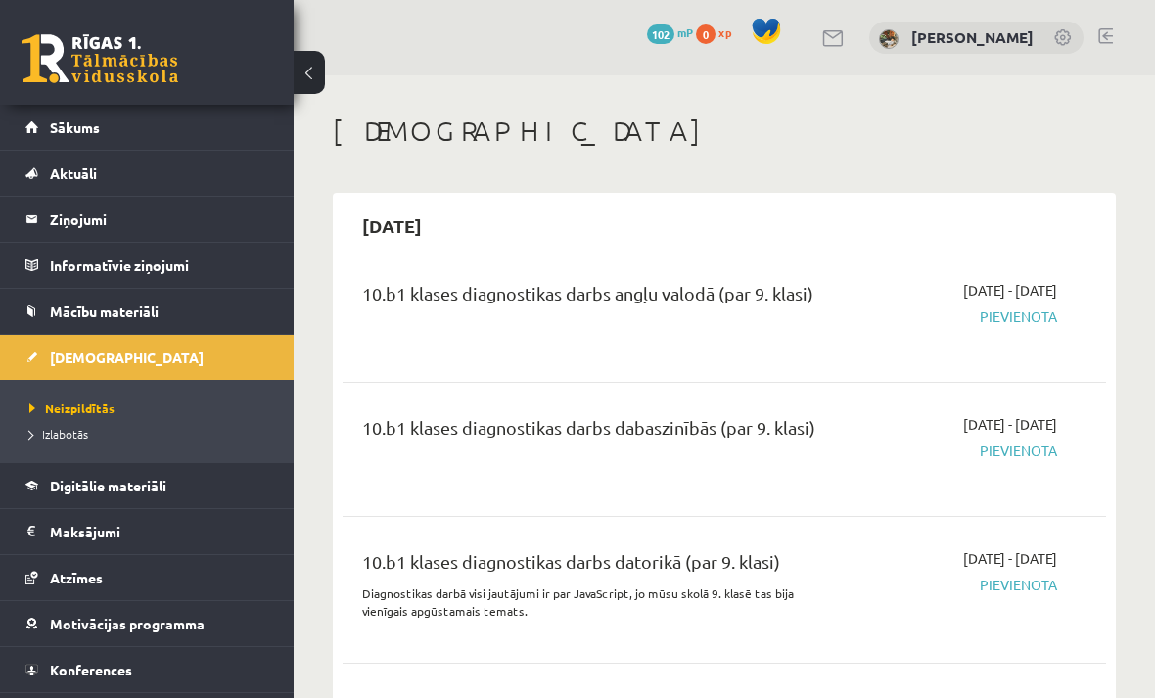
click at [208, 309] on link "Mācību materiāli" at bounding box center [147, 311] width 244 height 45
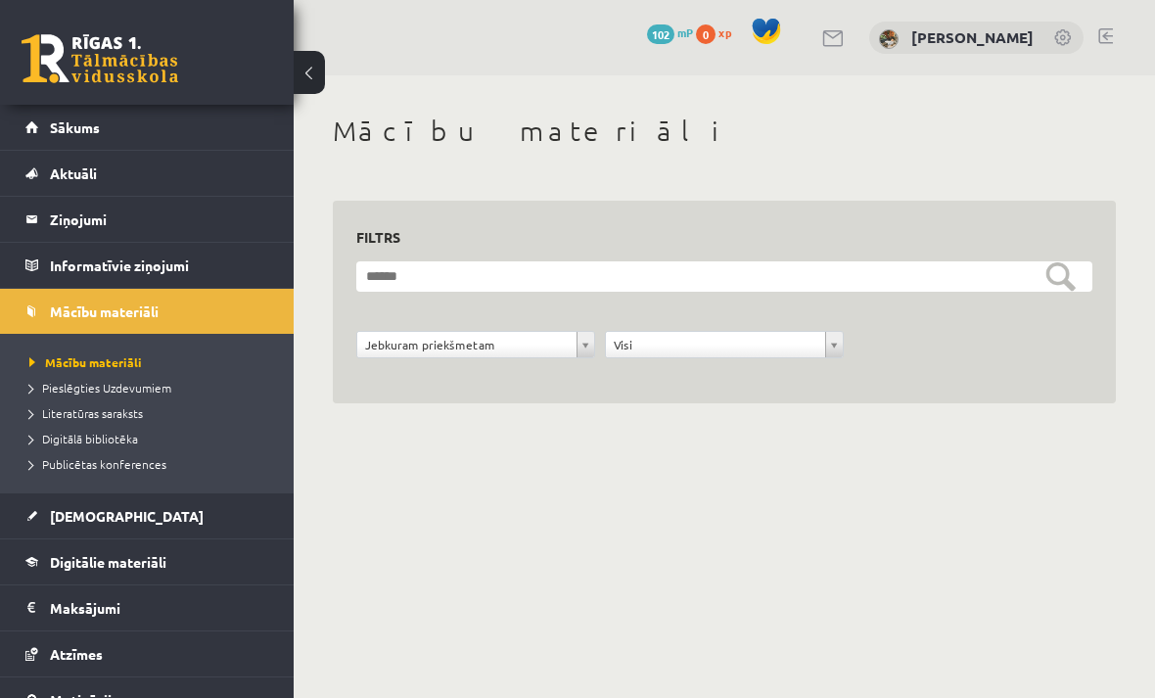
click at [219, 239] on legend "Ziņojumi 0" at bounding box center [159, 219] width 219 height 45
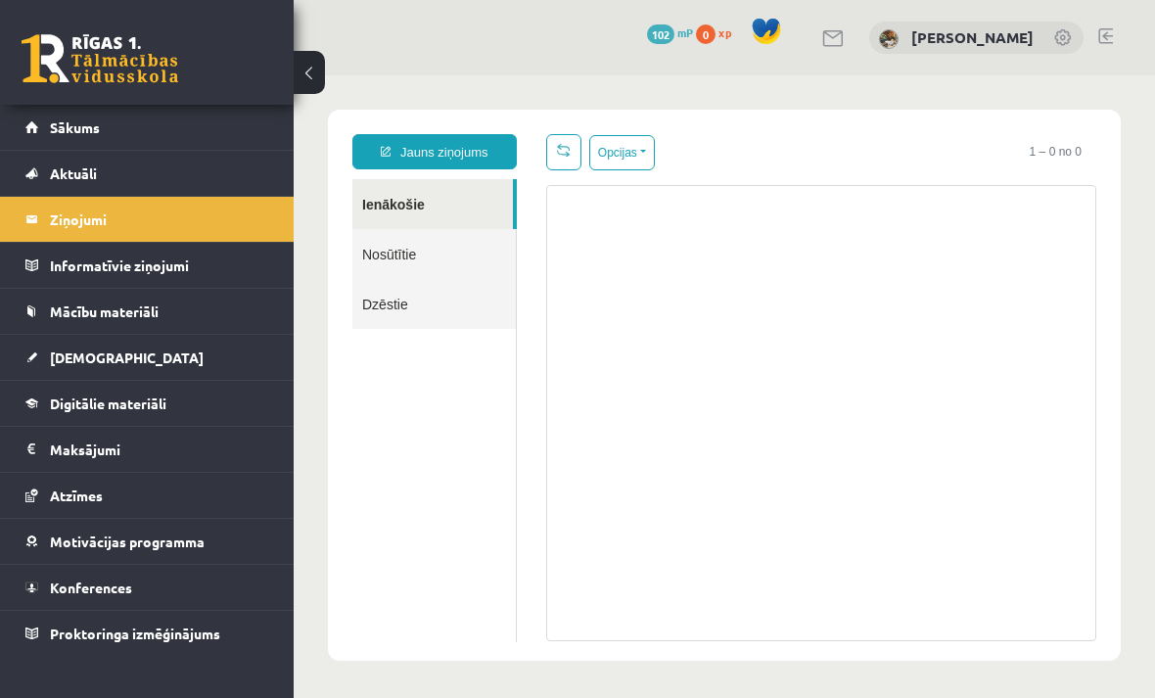
click at [165, 184] on link "Aktuāli" at bounding box center [147, 173] width 244 height 45
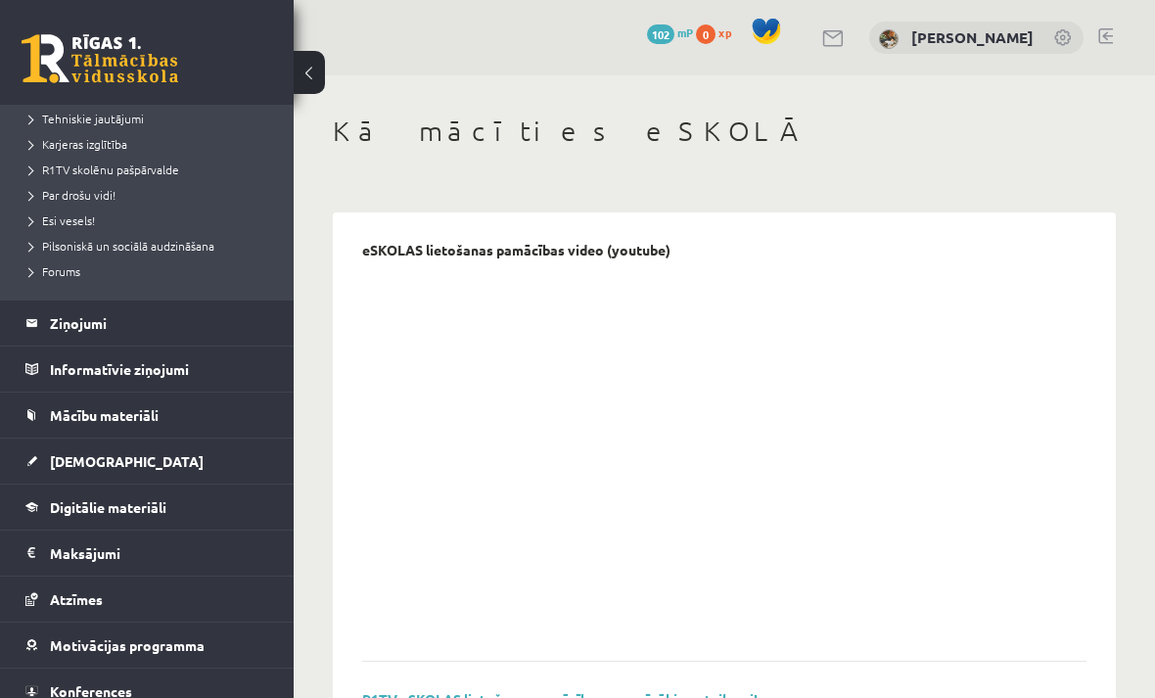
scroll to position [334, 0]
click at [116, 470] on link "[DEMOGRAPHIC_DATA]" at bounding box center [147, 462] width 244 height 45
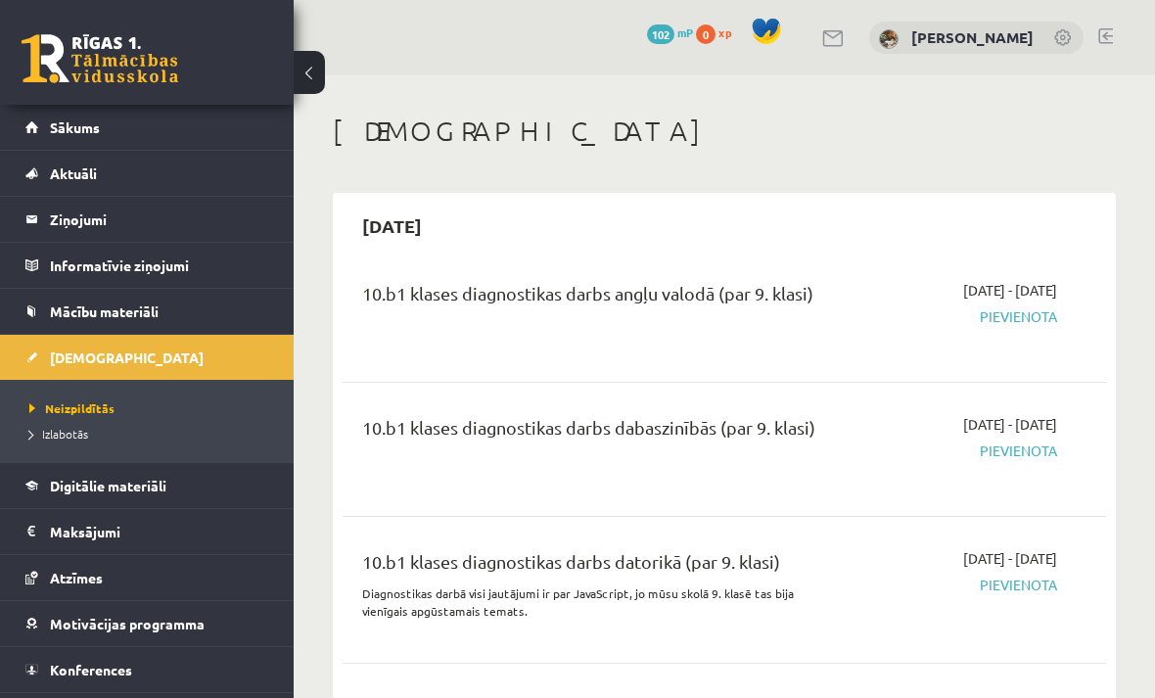
click at [130, 487] on span "Digitālie materiāli" at bounding box center [108, 486] width 117 height 18
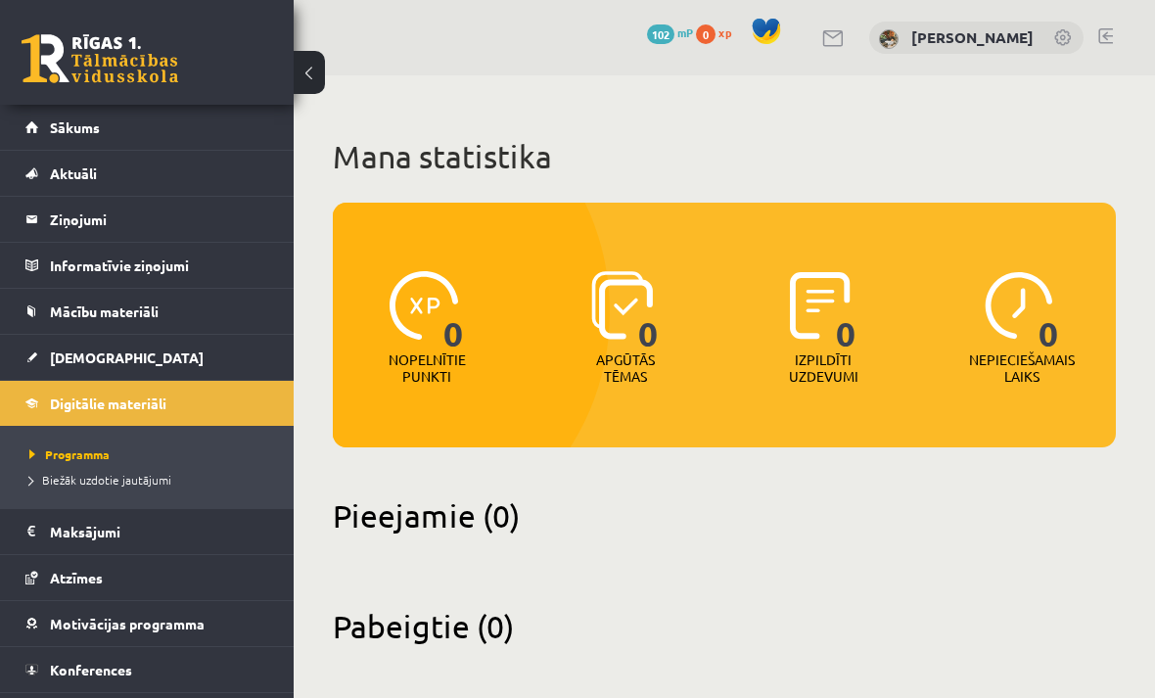
scroll to position [10, 0]
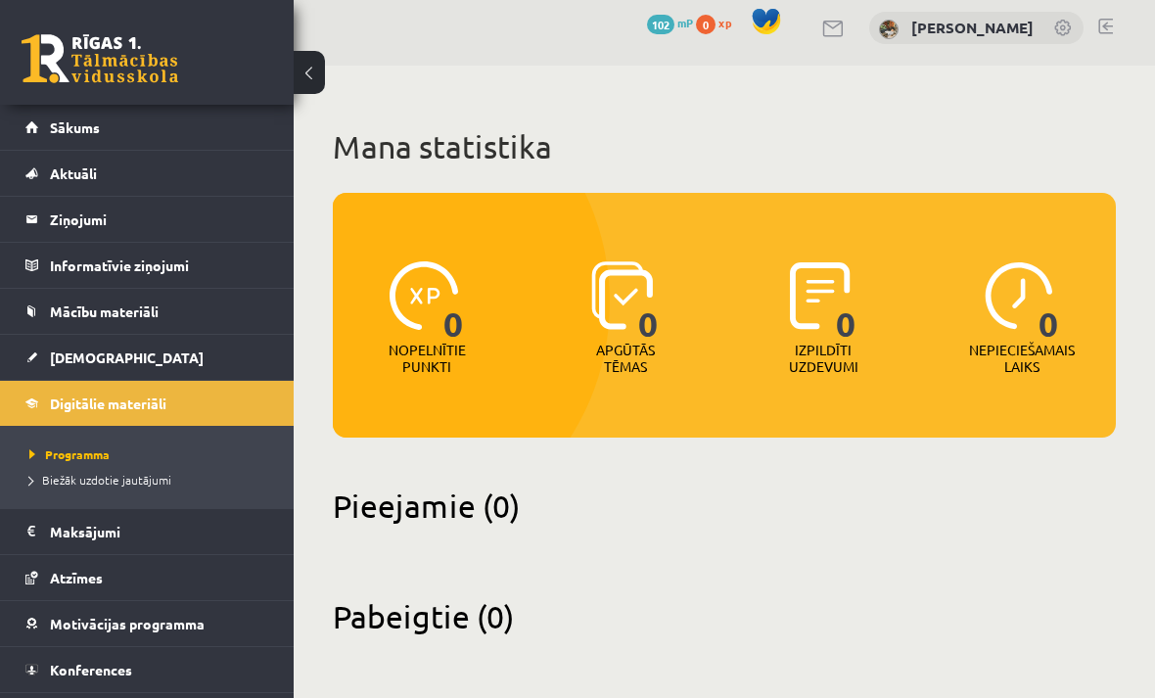
click at [446, 542] on div "Pieejamie (0)" at bounding box center [724, 518] width 783 height 62
click at [221, 576] on link "Atzīmes" at bounding box center [147, 577] width 244 height 45
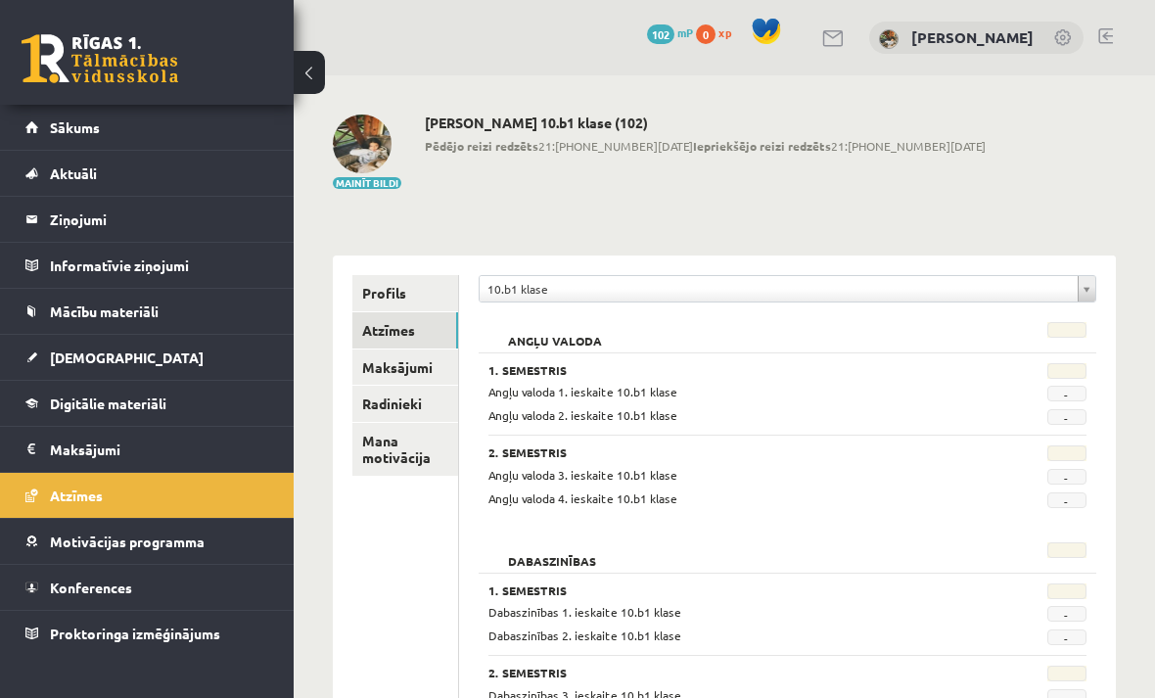
click at [216, 573] on link "Konferences" at bounding box center [147, 587] width 244 height 45
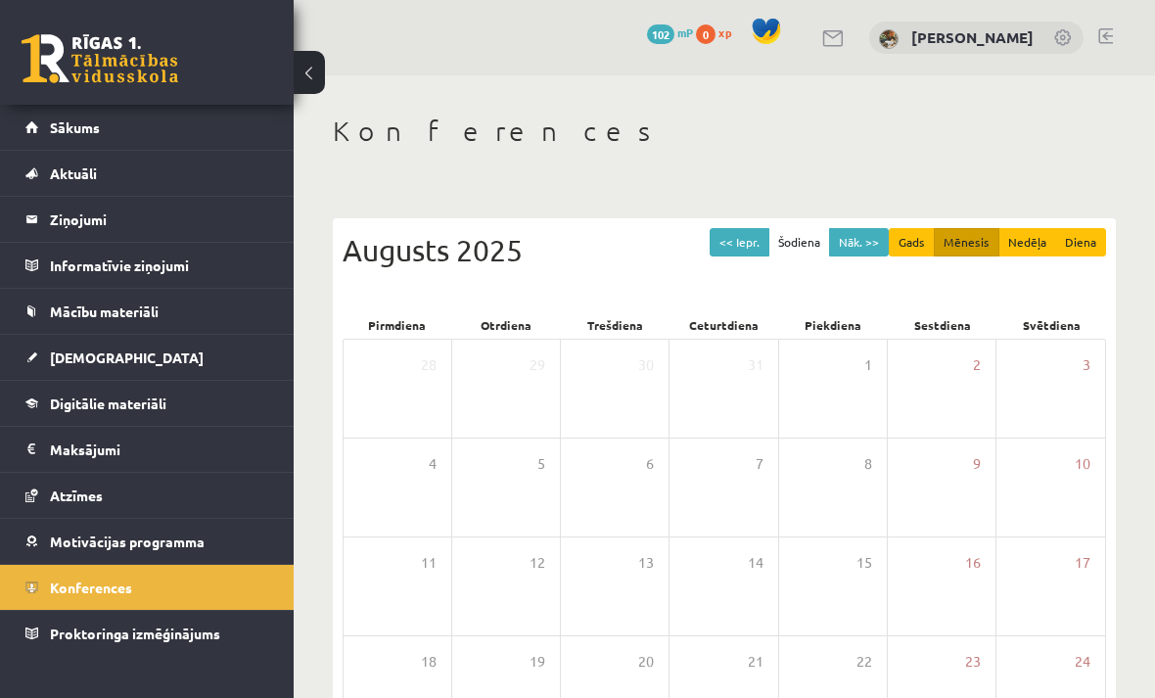
click at [69, 456] on legend "Maksājumi 0" at bounding box center [159, 449] width 219 height 45
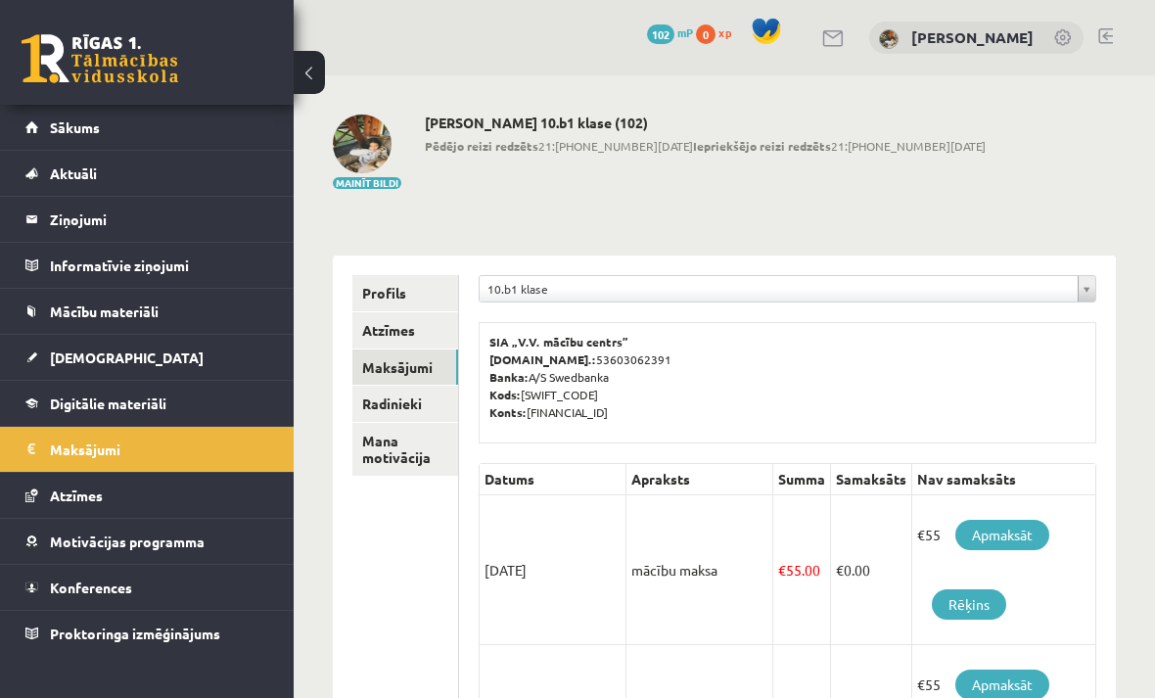
click at [141, 421] on link "Digitālie materiāli" at bounding box center [147, 403] width 244 height 45
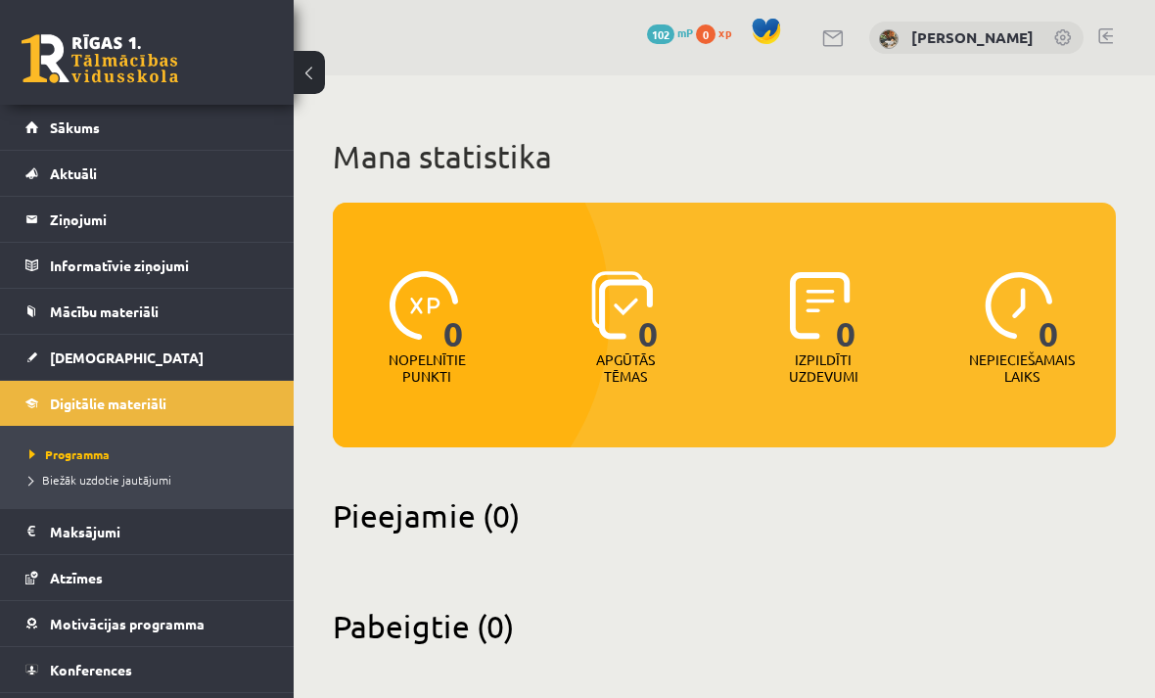
click at [212, 320] on link "Mācību materiāli" at bounding box center [147, 311] width 244 height 45
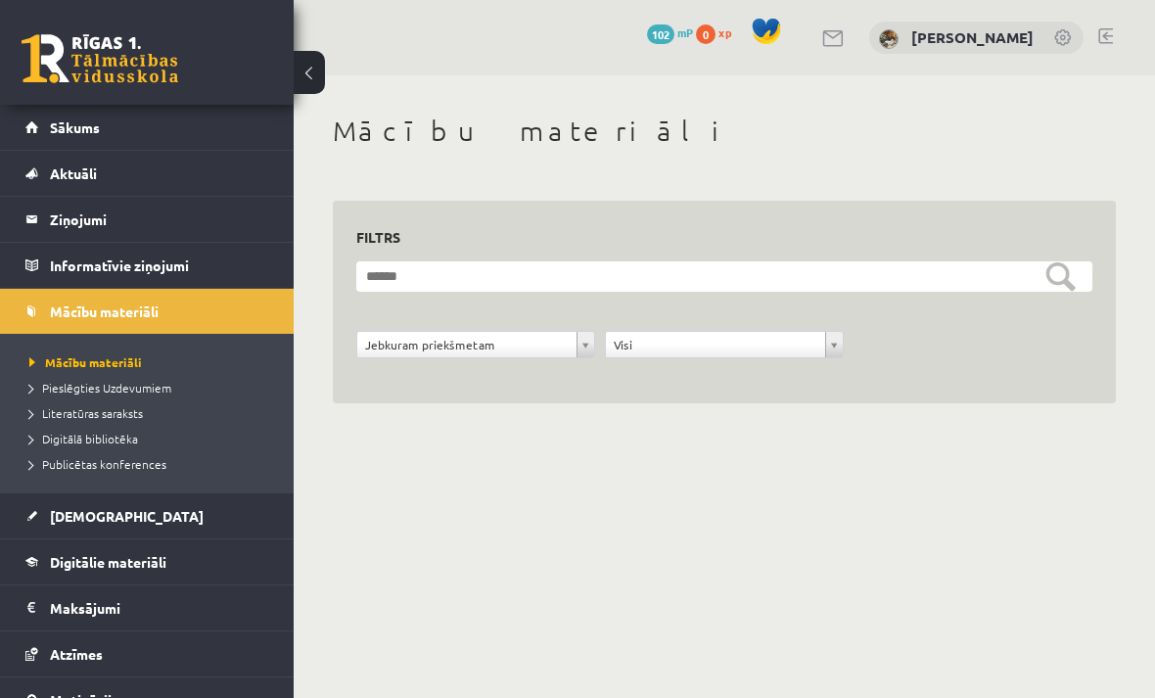
click at [210, 190] on link "Aktuāli" at bounding box center [147, 173] width 244 height 45
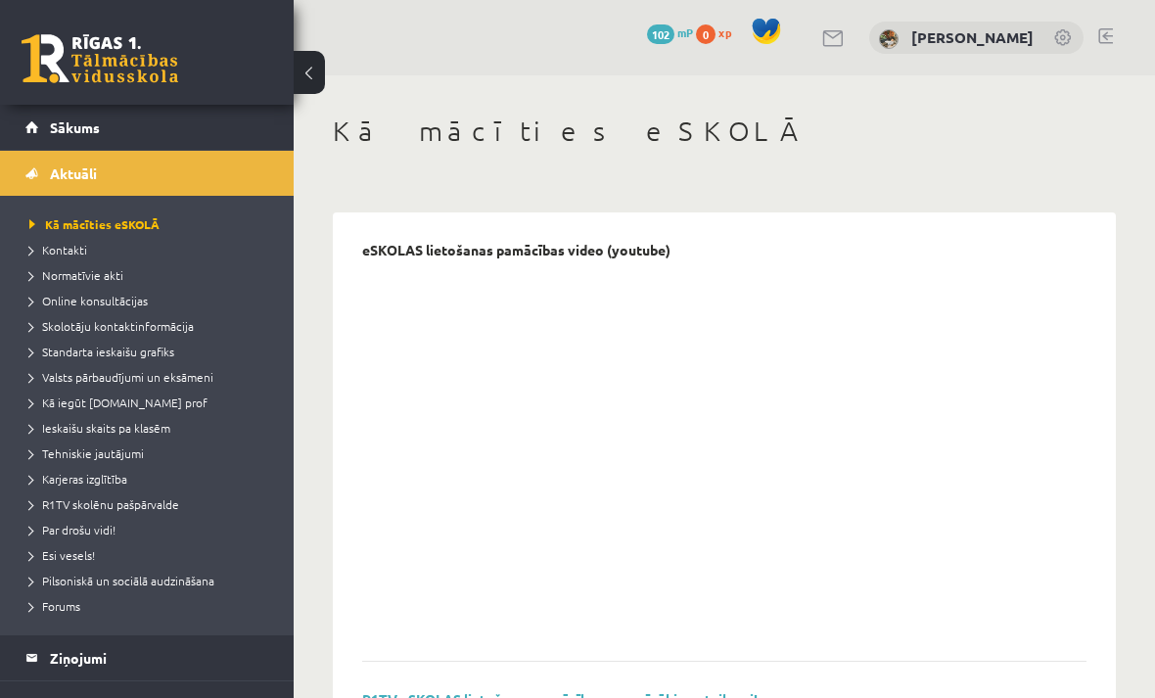
click at [144, 304] on span "Online konsultācijas" at bounding box center [88, 301] width 118 height 16
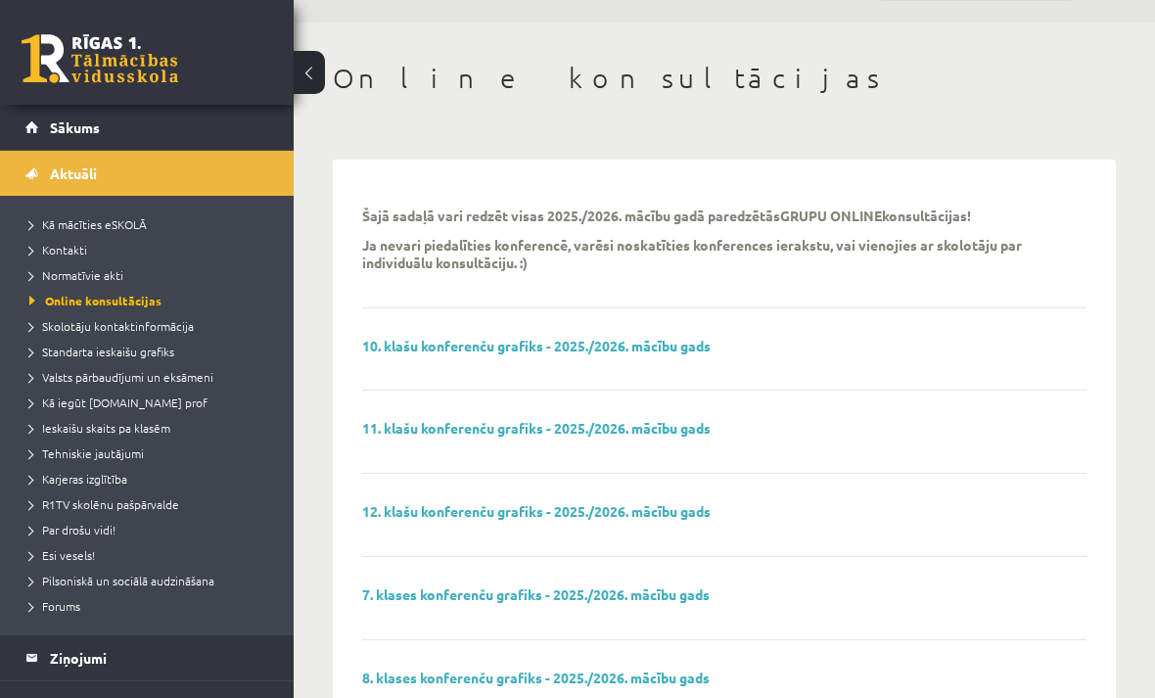
scroll to position [54, 0]
click at [150, 358] on link "Standarta ieskaišu grafiks" at bounding box center [151, 352] width 245 height 18
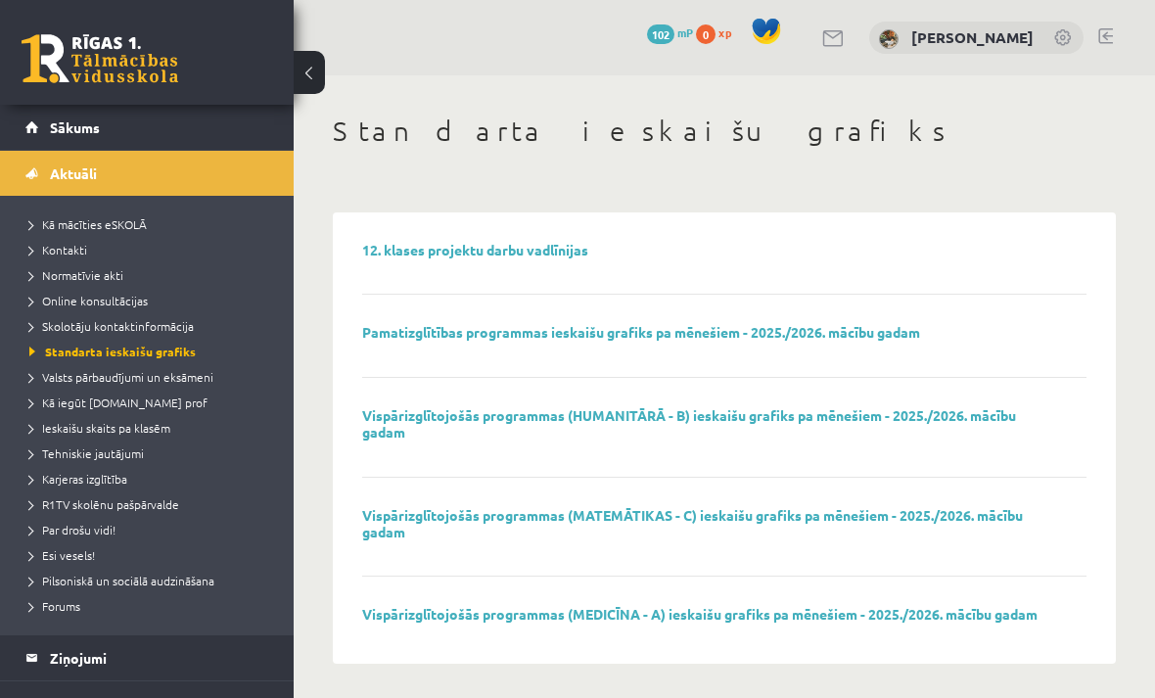
click at [144, 406] on span "Kā iegūt [DOMAIN_NAME] prof" at bounding box center [118, 403] width 178 height 16
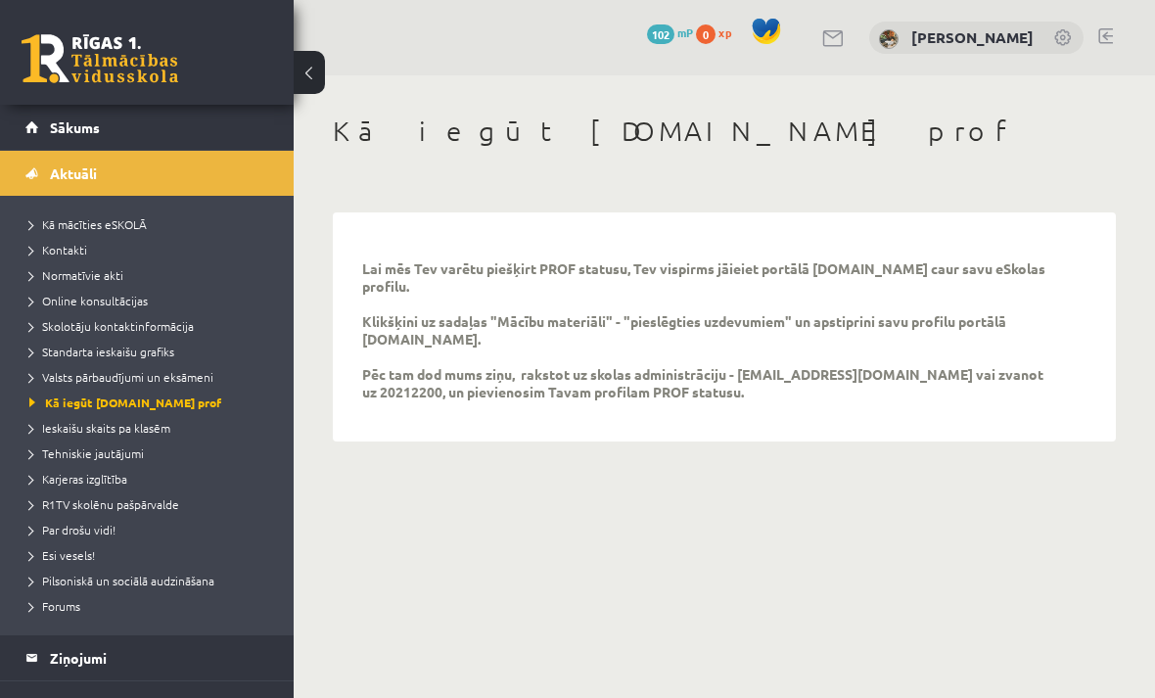
click at [151, 441] on li "Tehniskie jautājumi" at bounding box center [151, 453] width 245 height 25
click at [155, 426] on span "Ieskaišu skaits pa klasēm" at bounding box center [99, 428] width 141 height 16
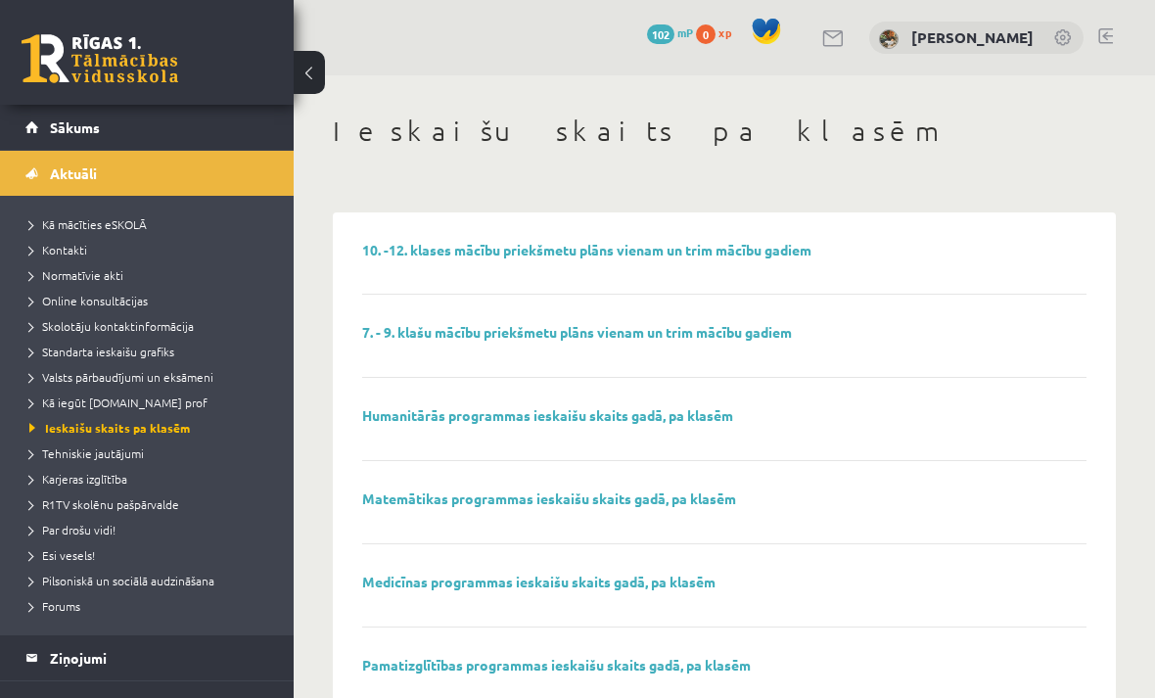
click at [783, 253] on link "10. -12. klases mācību priekšmetu plāns vienam un trim mācību gadiem" at bounding box center [586, 250] width 449 height 18
click at [173, 382] on span "Valsts pārbaudījumi un eksāmeni" at bounding box center [121, 377] width 184 height 16
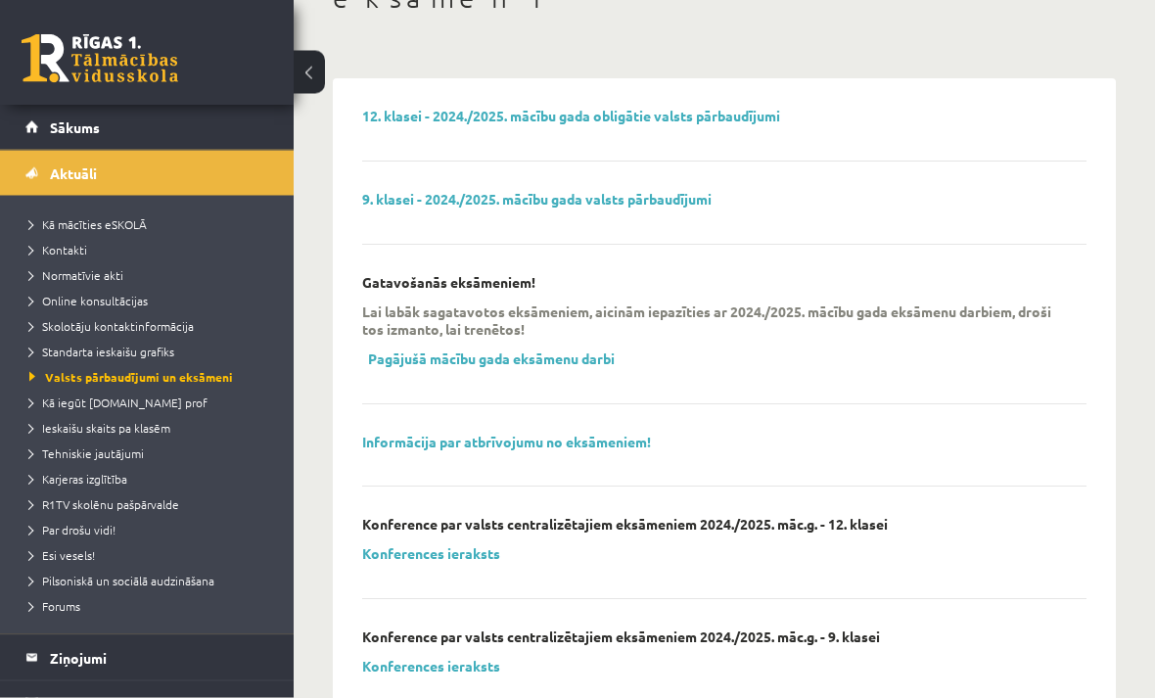
scroll to position [166, 0]
click at [705, 190] on link "9. klasei - 2024./2025. mācību gada valsts pārbaudījumi" at bounding box center [537, 199] width 350 height 18
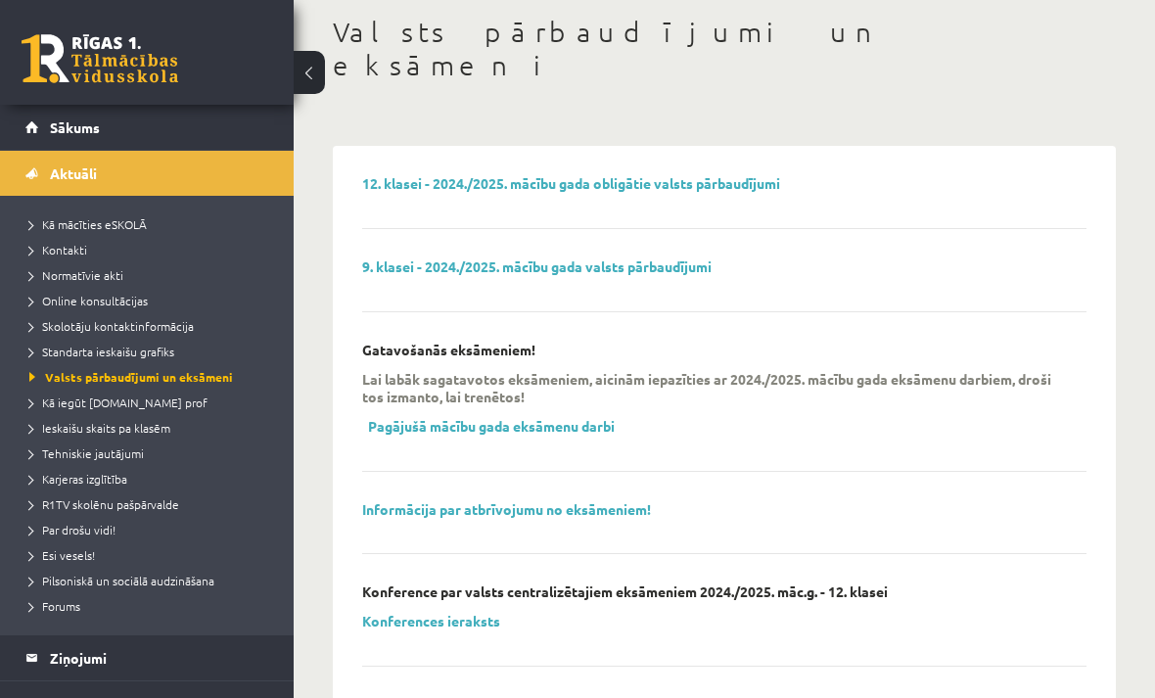
scroll to position [0, 0]
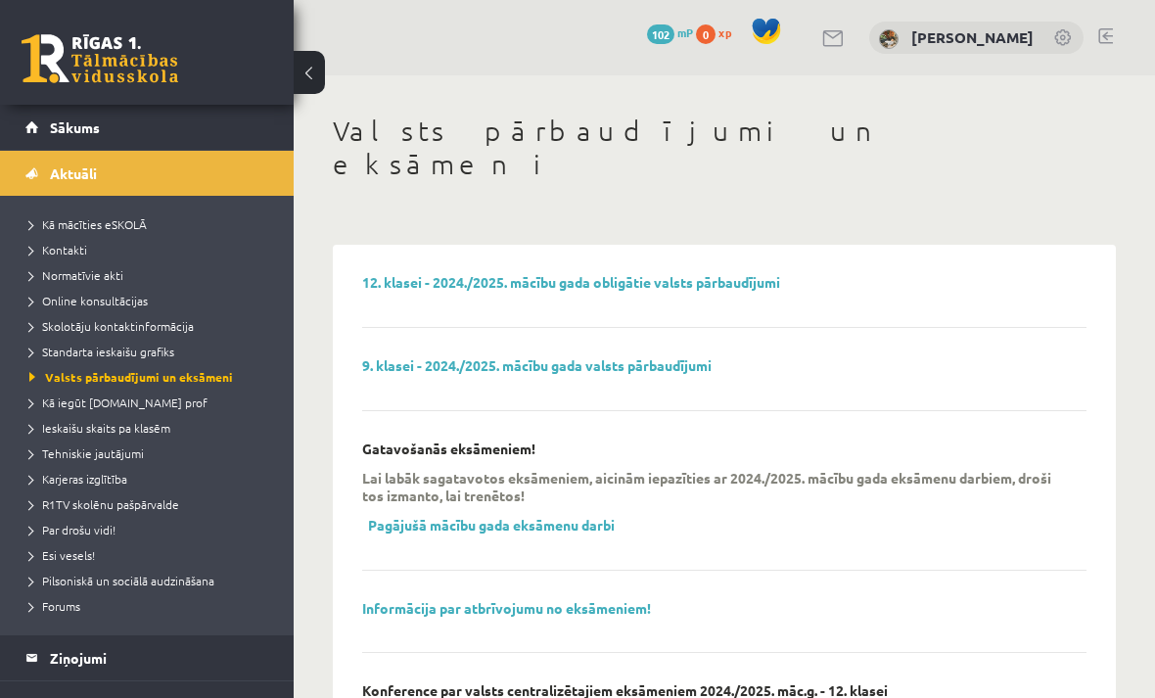
click at [158, 501] on span "R1TV skolēnu pašpārvalde" at bounding box center [104, 504] width 150 height 16
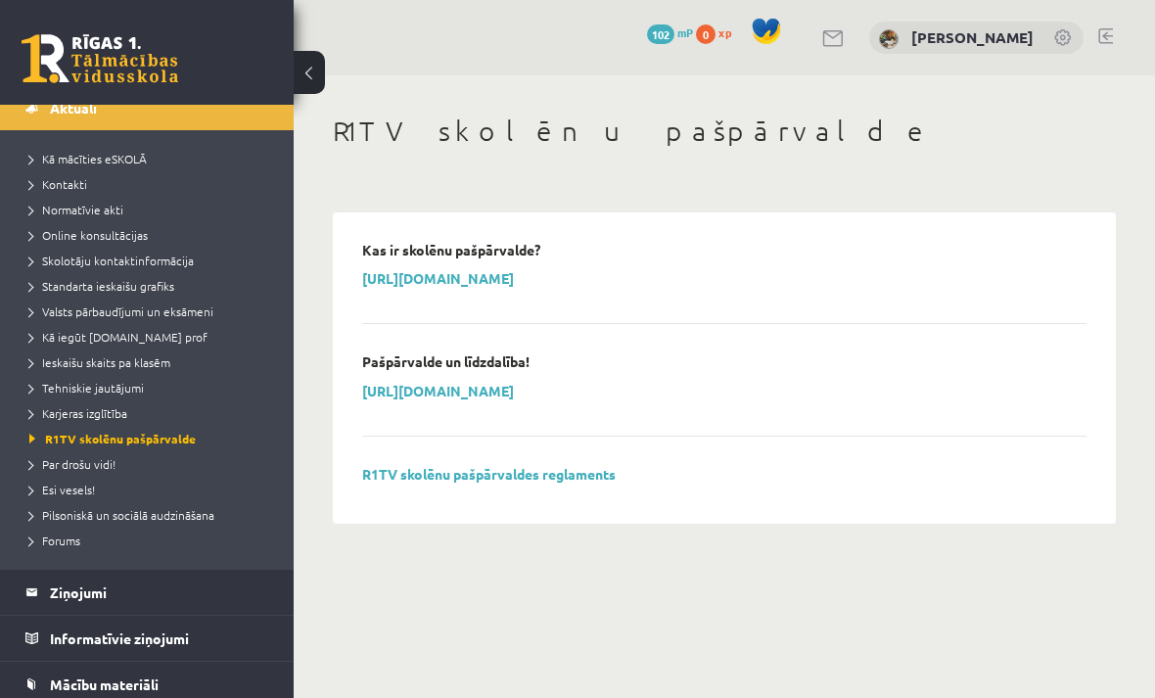
scroll to position [67, 0]
click at [76, 533] on span "Forums" at bounding box center [54, 540] width 51 height 16
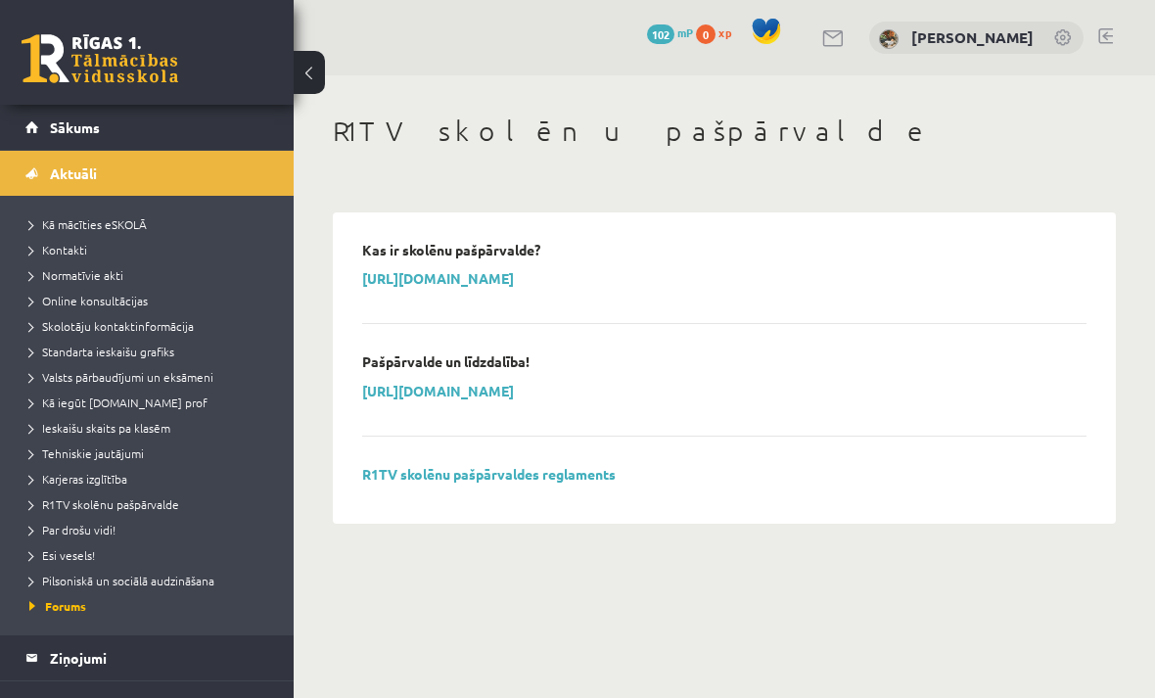
scroll to position [0, 0]
click at [205, 96] on div "0 Dāvanas 102 mP 0 xp" at bounding box center [147, 52] width 294 height 105
click at [214, 132] on link "Sākums" at bounding box center [147, 127] width 244 height 45
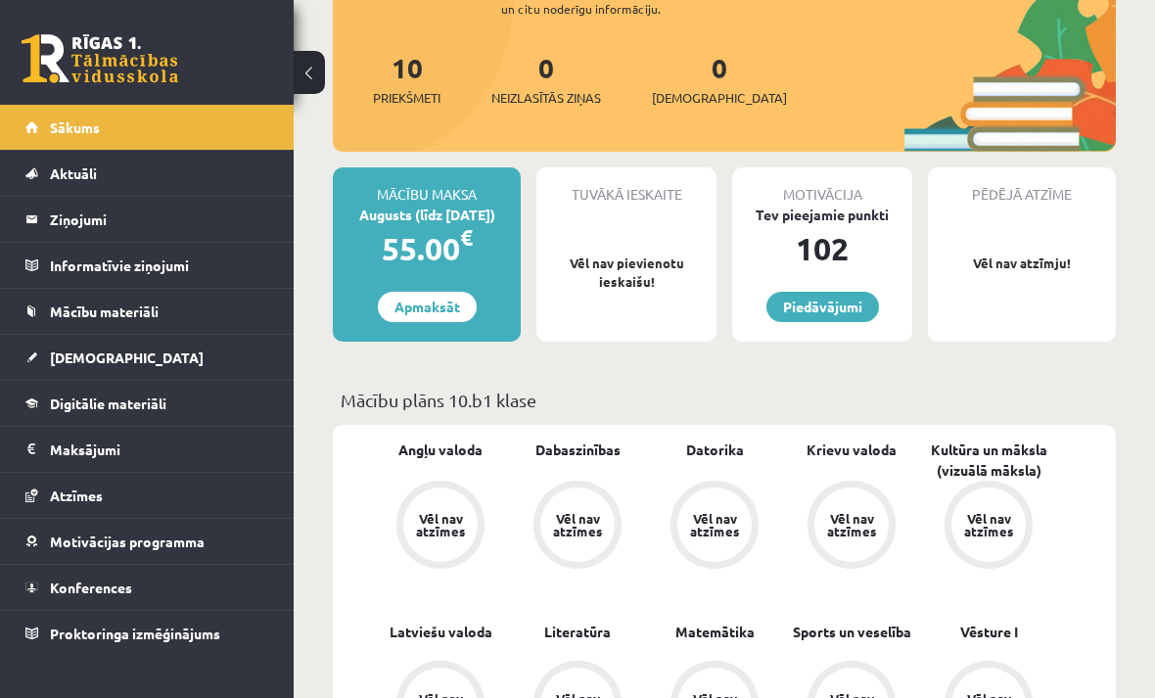
scroll to position [229, 0]
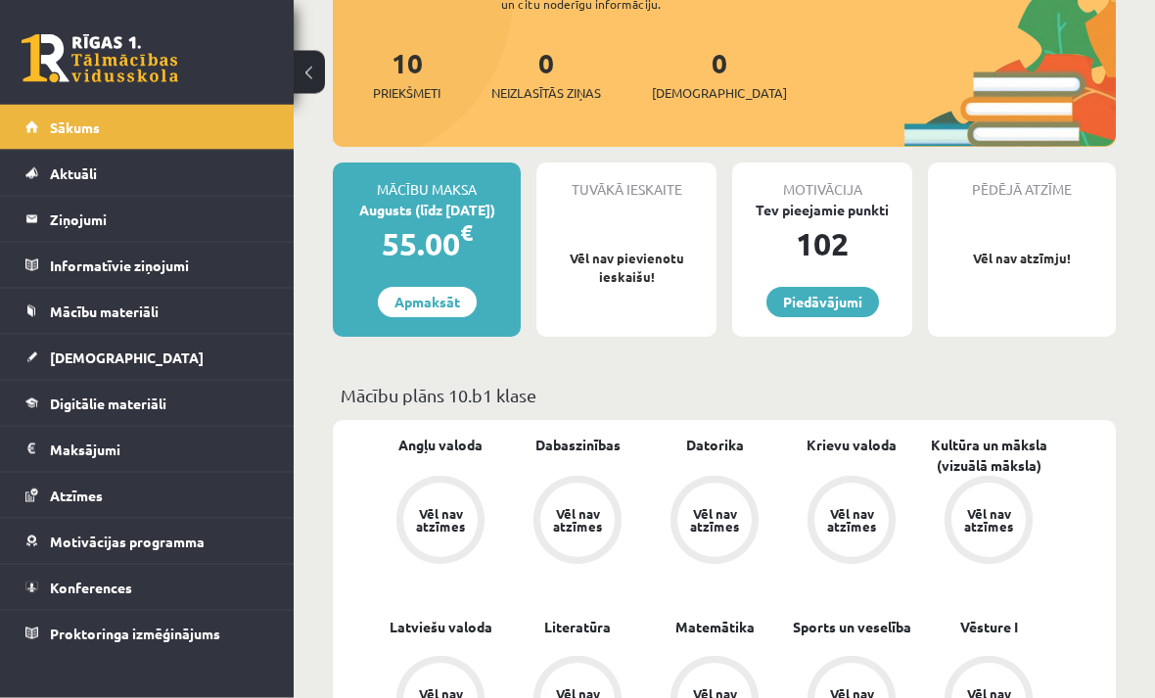
click at [413, 60] on link "10 Priekšmeti" at bounding box center [407, 75] width 68 height 58
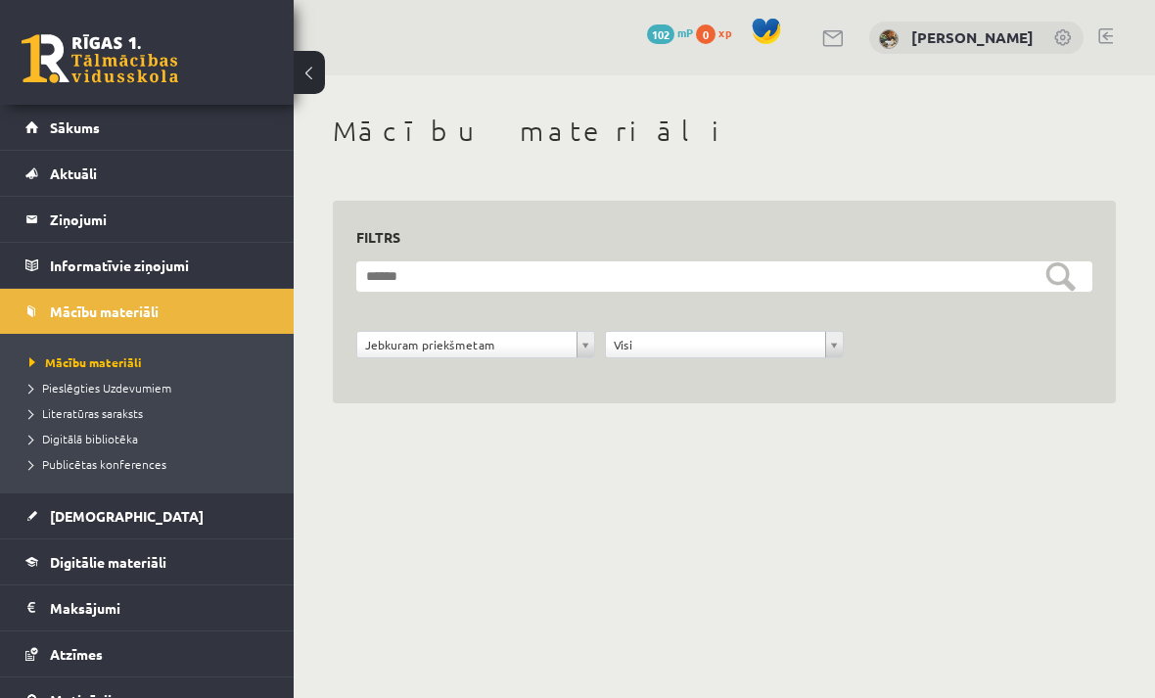
click at [172, 130] on link "Sākums" at bounding box center [147, 127] width 244 height 45
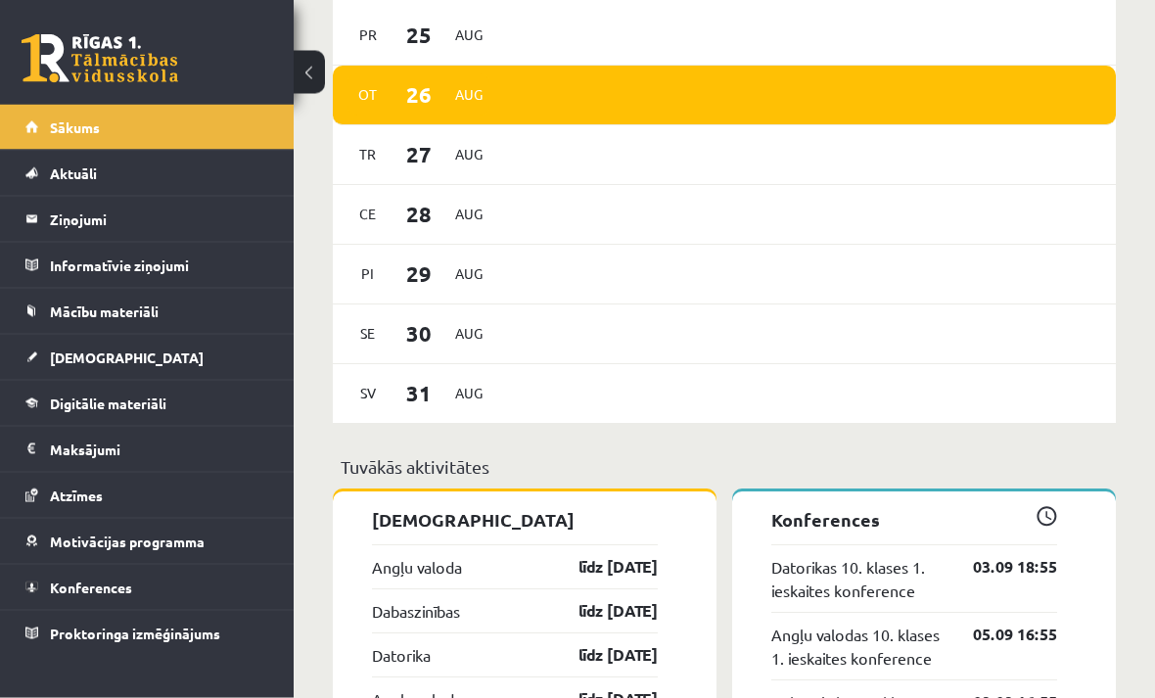
scroll to position [1238, 0]
